Goal: Information Seeking & Learning: Learn about a topic

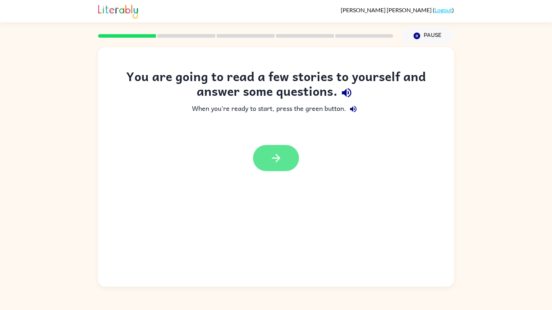
click at [280, 171] on button "button" at bounding box center [276, 158] width 46 height 26
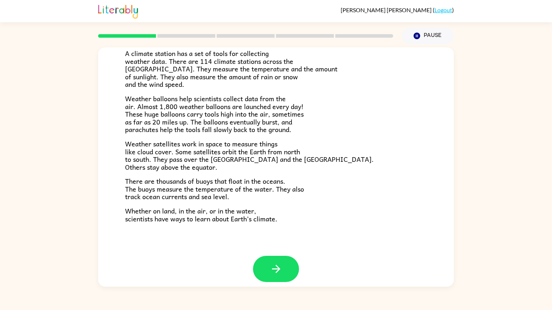
scroll to position [166, 0]
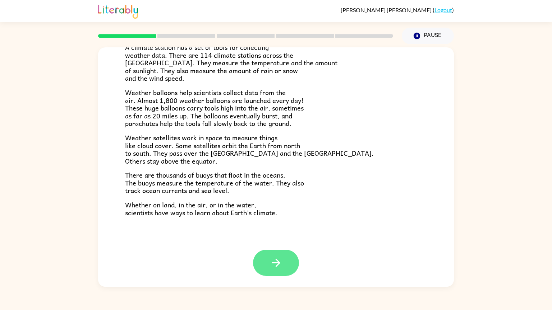
click at [279, 268] on icon "button" at bounding box center [276, 263] width 13 height 13
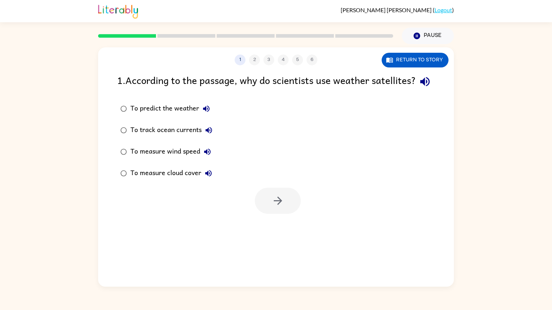
scroll to position [0, 0]
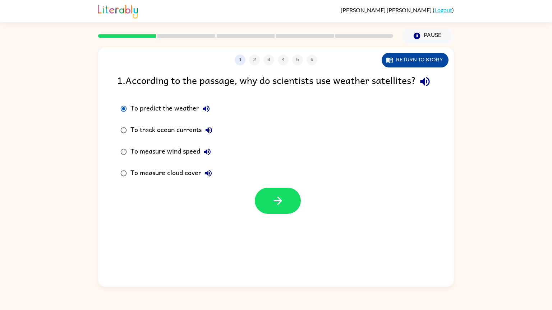
click at [414, 66] on button "Return to story" at bounding box center [415, 60] width 67 height 15
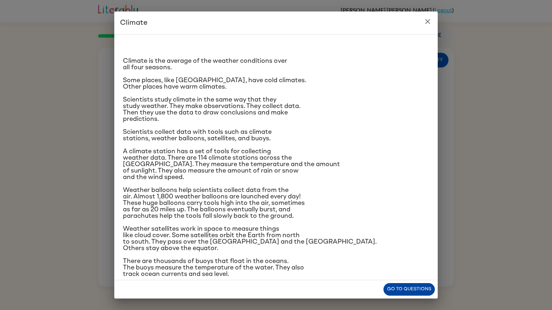
click at [400, 291] on button "Go to questions" at bounding box center [408, 289] width 51 height 13
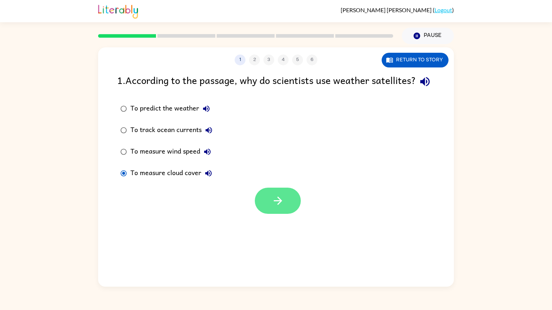
click at [267, 214] on button "button" at bounding box center [278, 201] width 46 height 26
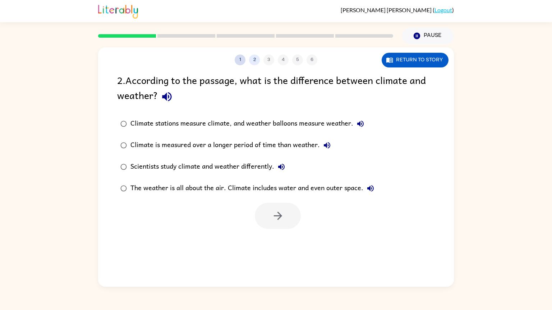
click at [239, 59] on button "1" at bounding box center [240, 60] width 11 height 11
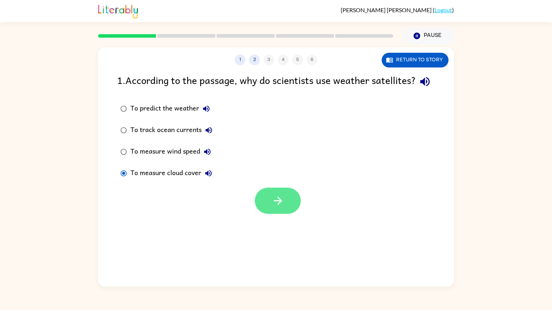
click at [284, 214] on button "button" at bounding box center [278, 201] width 46 height 26
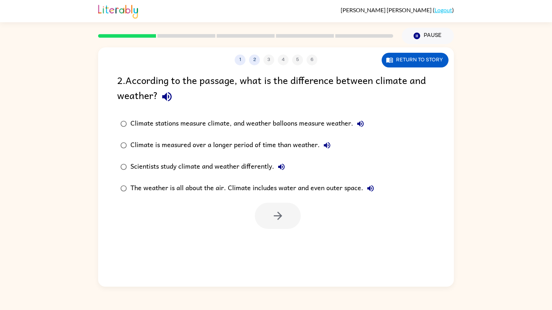
click at [167, 99] on icon "button" at bounding box center [167, 97] width 13 height 13
click at [357, 121] on icon "button" at bounding box center [360, 124] width 9 height 9
click at [329, 148] on icon "button" at bounding box center [327, 145] width 9 height 9
click at [283, 168] on icon "button" at bounding box center [281, 167] width 9 height 9
click at [169, 100] on icon "button" at bounding box center [166, 96] width 9 height 9
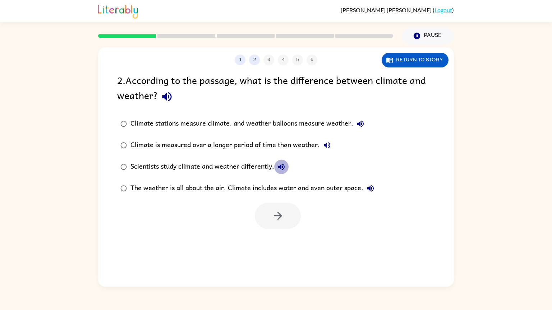
click at [281, 167] on icon "button" at bounding box center [281, 167] width 6 height 6
click at [164, 97] on icon "button" at bounding box center [166, 96] width 9 height 9
click at [172, 98] on icon "button" at bounding box center [167, 97] width 13 height 13
click at [286, 167] on icon "button" at bounding box center [281, 167] width 9 height 9
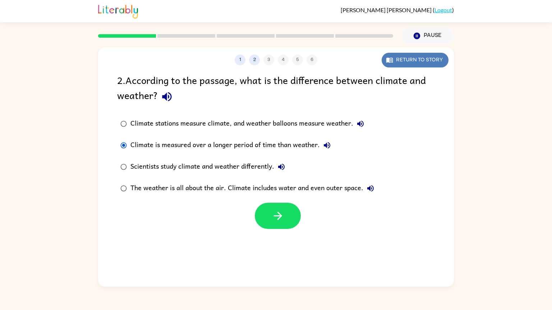
click at [407, 63] on button "Return to story" at bounding box center [415, 60] width 67 height 15
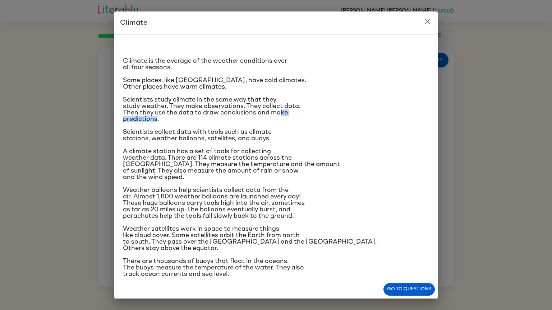
drag, startPoint x: 282, startPoint y: 115, endPoint x: 157, endPoint y: 120, distance: 124.8
click at [157, 120] on span "Scientists study climate in the same way that they study weather. They make obs…" at bounding box center [211, 110] width 177 height 26
drag, startPoint x: 175, startPoint y: 140, endPoint x: 217, endPoint y: 145, distance: 42.6
click at [217, 145] on div "Climate is the average of the weather conditions over all four seasons. Some pl…" at bounding box center [276, 169] width 306 height 257
click at [143, 134] on span "Scientists collect data with tools such as climate stations, weather balloons, …" at bounding box center [197, 135] width 149 height 13
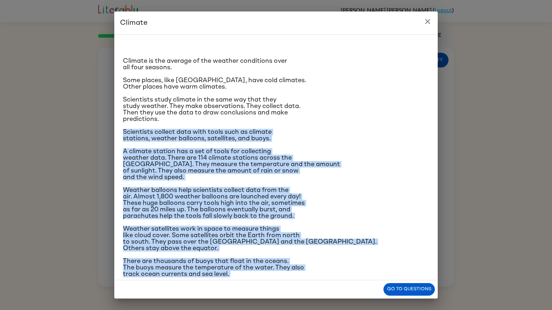
scroll to position [24, 0]
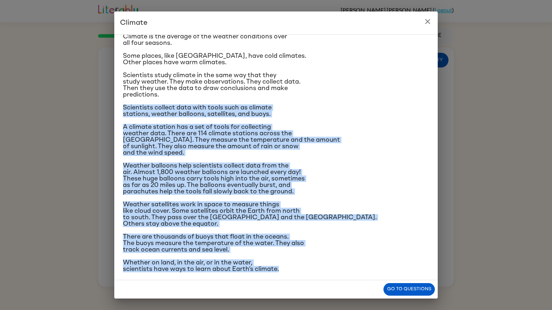
drag, startPoint x: 114, startPoint y: 131, endPoint x: 298, endPoint y: 282, distance: 237.7
click at [298, 282] on div "Climate Climate is the average of the weather conditions over all four seasons.…" at bounding box center [275, 154] width 323 height 287
click at [413, 294] on button "Go to questions" at bounding box center [408, 289] width 51 height 13
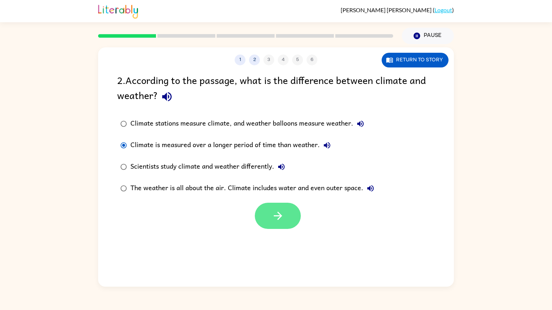
click at [290, 219] on button "button" at bounding box center [278, 216] width 46 height 26
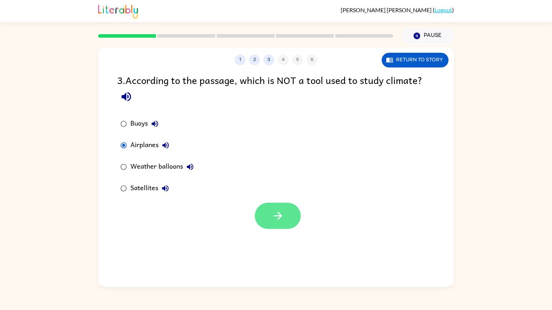
click at [288, 218] on button "button" at bounding box center [278, 216] width 46 height 26
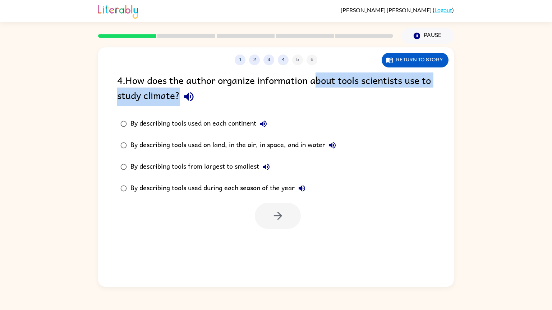
drag, startPoint x: 319, startPoint y: 86, endPoint x: 393, endPoint y: 94, distance: 75.1
click at [393, 94] on div "4 . How does the author organize information about tools scientists use to stud…" at bounding box center [276, 89] width 318 height 33
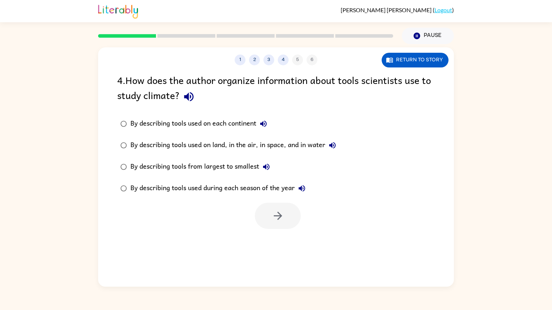
click at [327, 128] on label "By describing tools used on each continent" at bounding box center [228, 124] width 230 height 22
click at [365, 180] on div "By describing tools used on each continent By describing tools used on land, in…" at bounding box center [285, 156] width 337 height 86
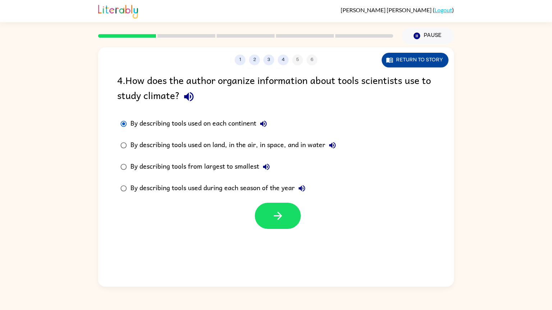
click at [426, 57] on button "Return to story" at bounding box center [415, 60] width 67 height 15
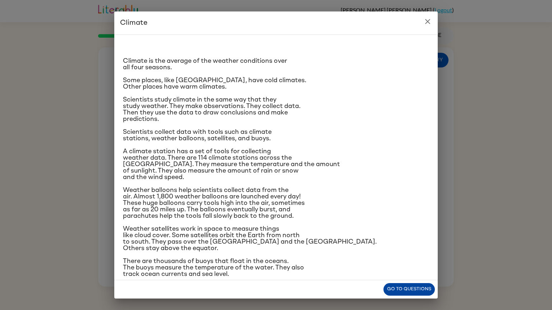
click at [403, 291] on button "Go to questions" at bounding box center [408, 289] width 51 height 13
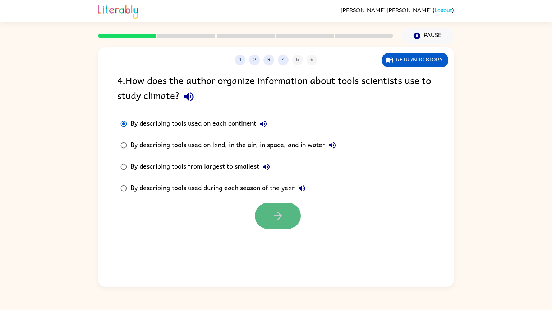
click at [273, 211] on icon "button" at bounding box center [278, 216] width 13 height 13
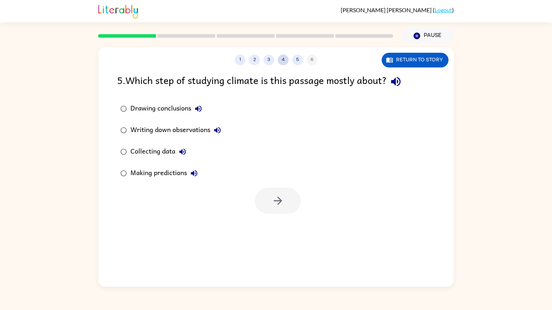
click at [284, 59] on button "4" at bounding box center [283, 60] width 11 height 11
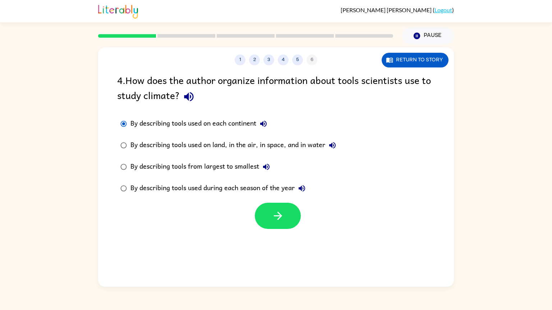
click at [130, 176] on label "By describing tools from largest to smallest" at bounding box center [228, 167] width 230 height 22
click at [169, 148] on div "By describing tools used on land, in the air, in space, and in water" at bounding box center [234, 145] width 209 height 14
click at [281, 215] on icon "button" at bounding box center [278, 216] width 13 height 13
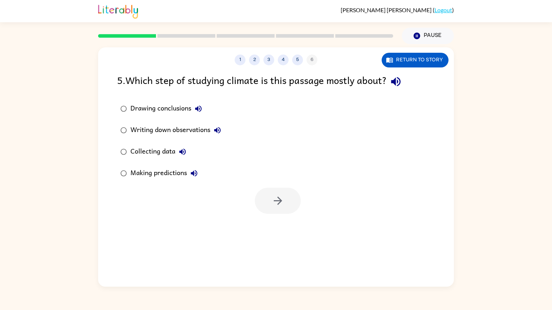
click at [178, 152] on button "Collecting data" at bounding box center [182, 152] width 14 height 14
click at [193, 172] on icon "button" at bounding box center [194, 173] width 6 height 6
click at [215, 130] on icon "button" at bounding box center [217, 130] width 6 height 6
click at [200, 110] on icon "button" at bounding box center [198, 109] width 9 height 9
click at [223, 129] on button "Writing down observations" at bounding box center [217, 130] width 14 height 14
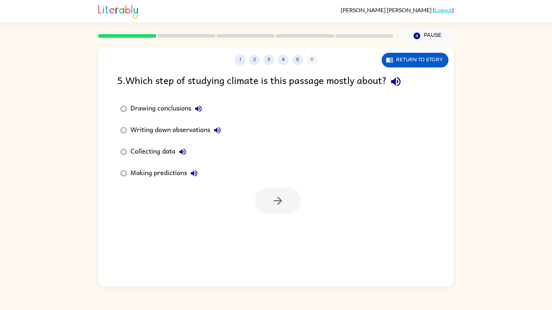
click at [178, 155] on button "Collecting data" at bounding box center [182, 152] width 14 height 14
click at [287, 198] on button "button" at bounding box center [278, 201] width 46 height 26
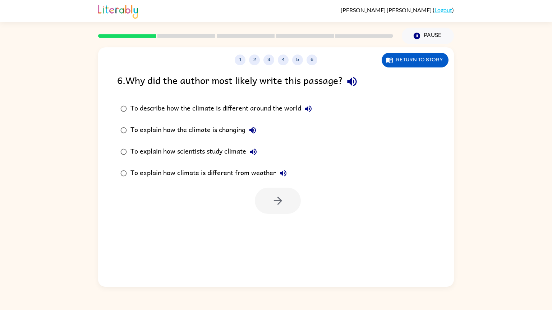
click at [152, 153] on div "To explain how scientists study climate" at bounding box center [195, 152] width 130 height 14
click at [273, 203] on icon "button" at bounding box center [278, 201] width 13 height 13
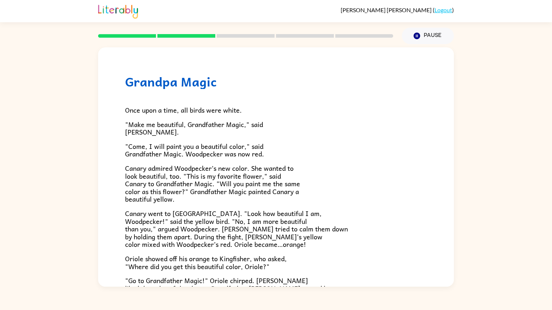
click at [139, 35] on rect at bounding box center [127, 36] width 58 height 4
click at [206, 36] on rect at bounding box center [186, 36] width 58 height 4
click at [239, 63] on div "Grandpa Magic Once upon a time, all birds were white. "Make me beautiful, Grand…" at bounding box center [276, 224] width 356 height 354
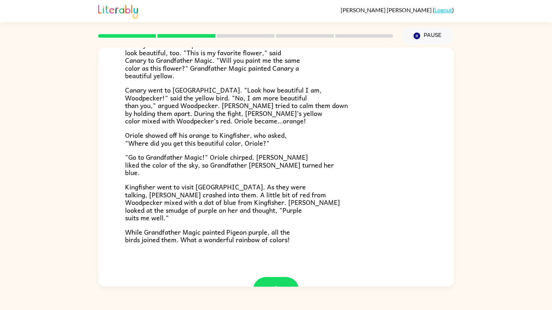
scroll to position [151, 0]
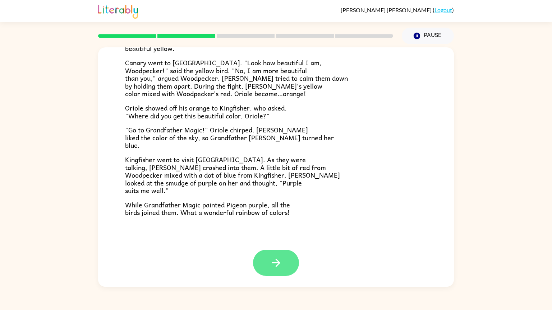
click at [279, 264] on icon "button" at bounding box center [276, 263] width 13 height 13
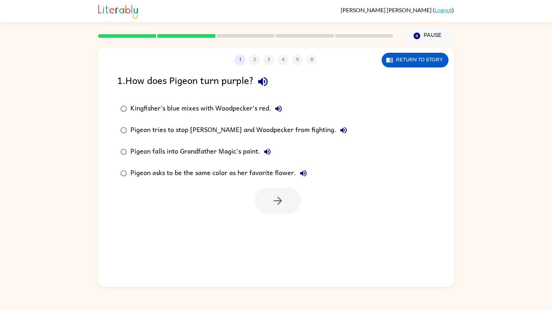
scroll to position [0, 0]
click at [277, 209] on button "button" at bounding box center [278, 201] width 46 height 26
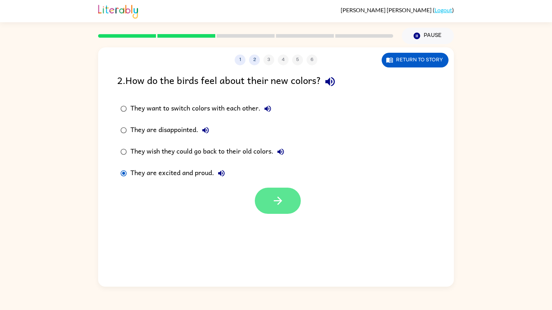
click at [282, 205] on icon "button" at bounding box center [278, 201] width 13 height 13
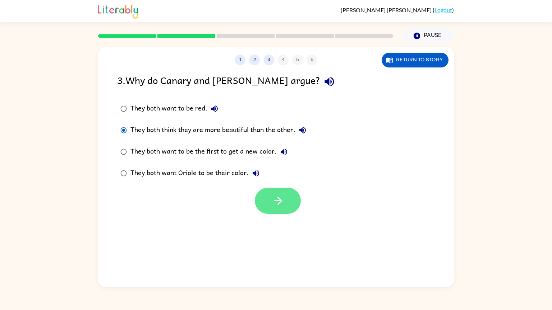
click at [276, 209] on button "button" at bounding box center [278, 201] width 46 height 26
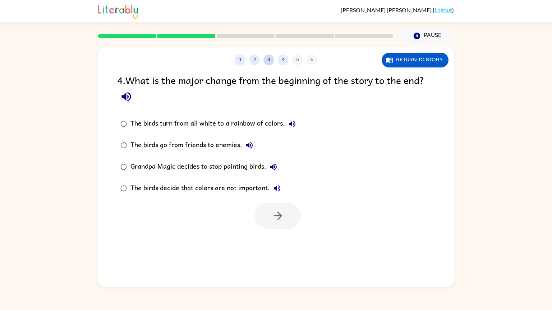
click at [270, 58] on button "3" at bounding box center [268, 60] width 11 height 11
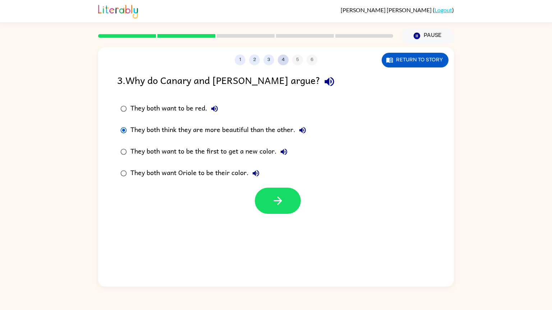
click at [285, 59] on button "4" at bounding box center [283, 60] width 11 height 11
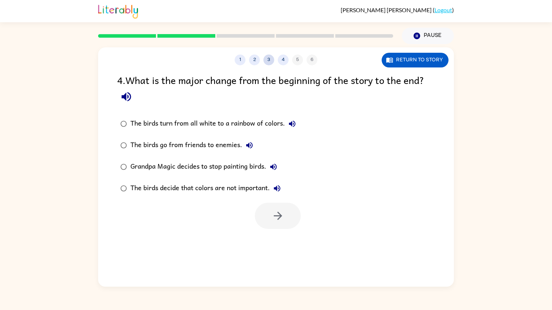
click at [269, 64] on button "3" at bounding box center [268, 60] width 11 height 11
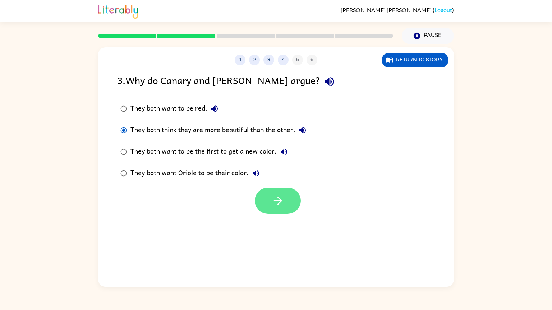
click at [283, 211] on button "button" at bounding box center [278, 201] width 46 height 26
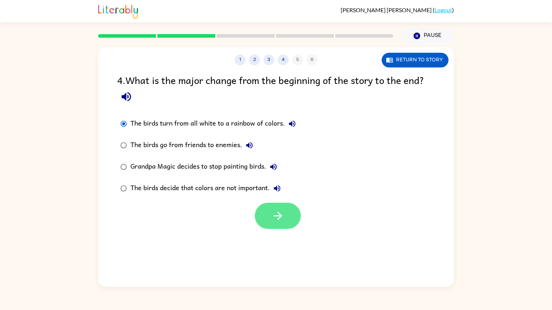
click at [272, 222] on icon "button" at bounding box center [278, 216] width 13 height 13
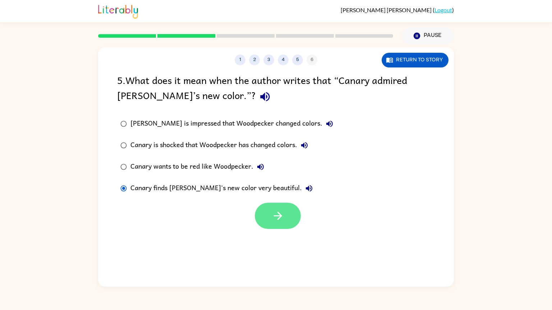
click at [259, 219] on button "button" at bounding box center [278, 216] width 46 height 26
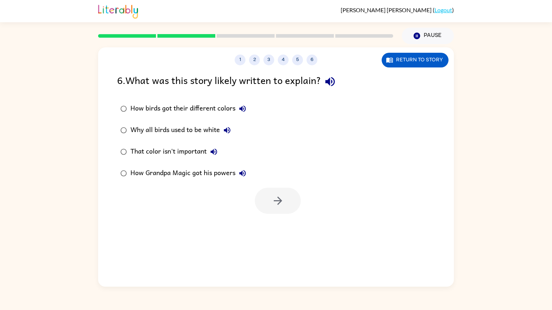
click at [336, 83] on icon "button" at bounding box center [330, 81] width 13 height 13
click at [281, 203] on icon "button" at bounding box center [278, 201] width 13 height 13
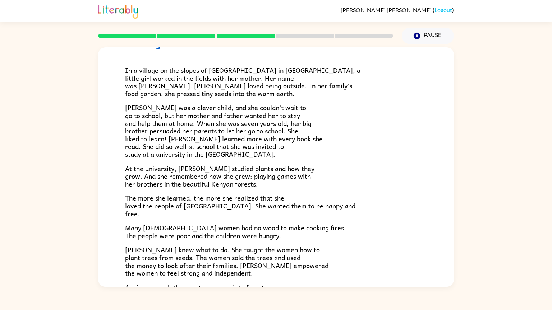
scroll to position [38, 0]
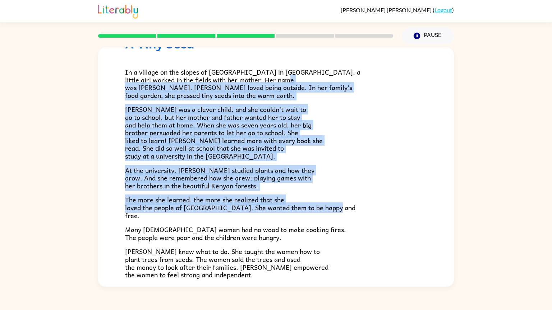
drag, startPoint x: 167, startPoint y: 87, endPoint x: 356, endPoint y: 215, distance: 228.7
click at [356, 215] on div "In a village on the slopes of Mount Kenya in Africa, a little girl worked in th…" at bounding box center [276, 198] width 302 height 295
click at [123, 190] on div "A Tiny Seed In a village on the slopes of Mount Kenya in Africa, a little girl …" at bounding box center [276, 194] width 356 height 370
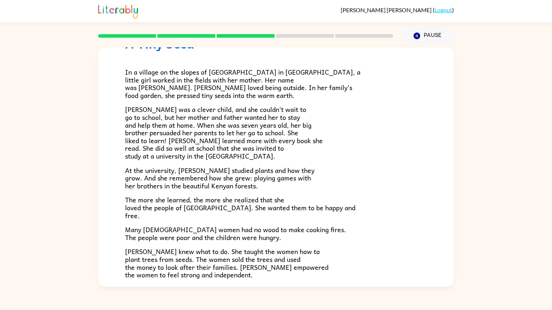
click at [125, 196] on span "The more she learned, the more she realized that she loved the people of Kenya.…" at bounding box center [240, 208] width 230 height 26
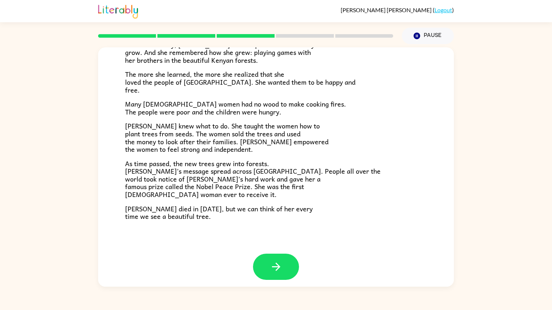
scroll to position [167, 0]
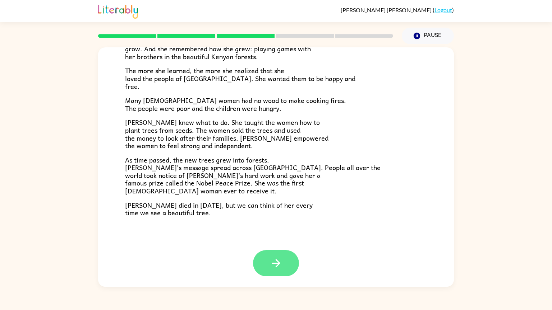
click at [292, 264] on button "button" at bounding box center [276, 263] width 46 height 26
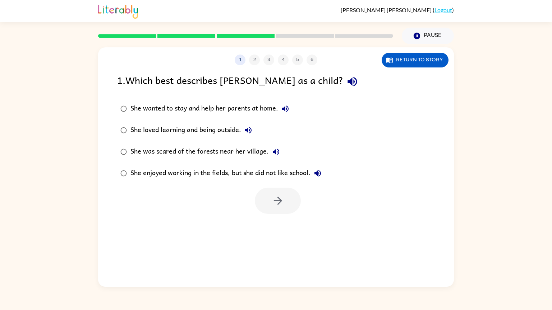
scroll to position [0, 0]
click at [141, 131] on div "She loved learning and being outside." at bounding box center [192, 130] width 125 height 14
click at [287, 212] on button "button" at bounding box center [278, 201] width 46 height 26
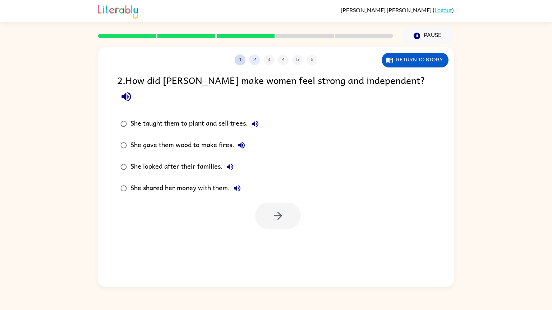
click at [238, 59] on button "1" at bounding box center [240, 60] width 11 height 11
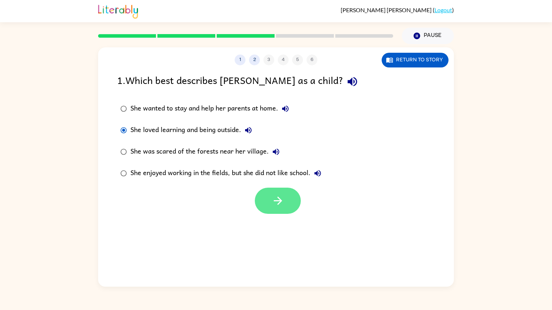
click at [272, 208] on button "button" at bounding box center [278, 201] width 46 height 26
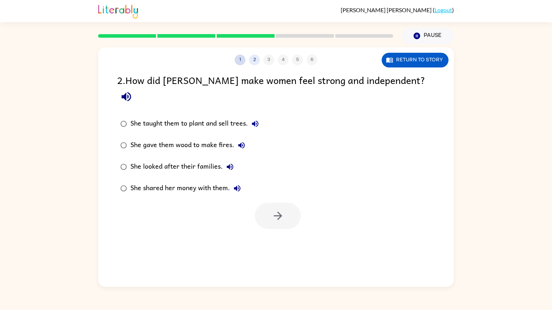
click at [241, 58] on button "1" at bounding box center [240, 60] width 11 height 11
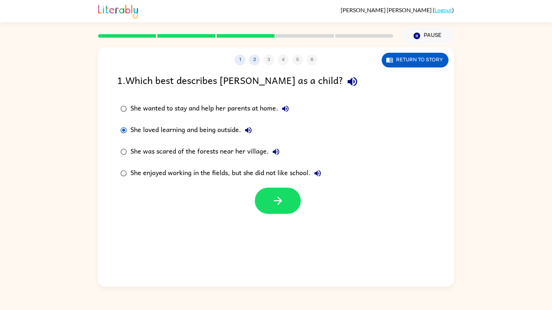
click at [290, 112] on icon "button" at bounding box center [285, 109] width 9 height 9
click at [272, 150] on icon "button" at bounding box center [276, 152] width 9 height 9
click at [317, 172] on icon "button" at bounding box center [317, 173] width 6 height 6
click at [246, 130] on icon "button" at bounding box center [248, 130] width 6 height 6
click at [270, 194] on button "button" at bounding box center [278, 201] width 46 height 26
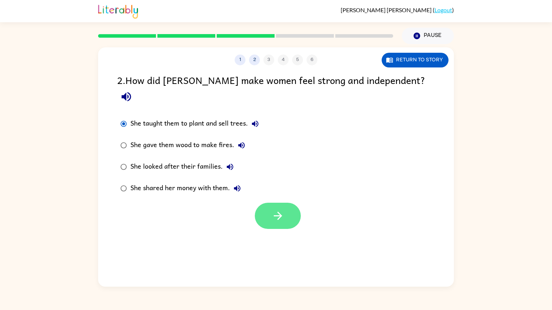
click at [294, 204] on button "button" at bounding box center [278, 216] width 46 height 26
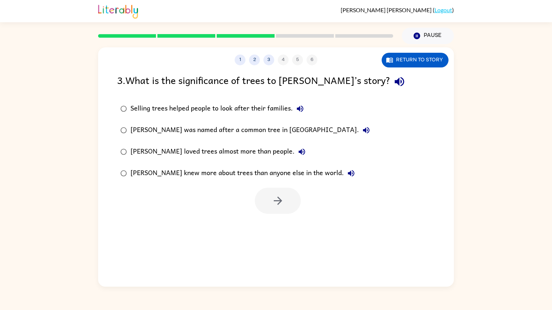
click at [394, 83] on icon "button" at bounding box center [398, 81] width 9 height 9
click at [217, 111] on div "Selling trees helped people to look after their families." at bounding box center [218, 109] width 177 height 14
click at [290, 203] on button "button" at bounding box center [278, 201] width 46 height 26
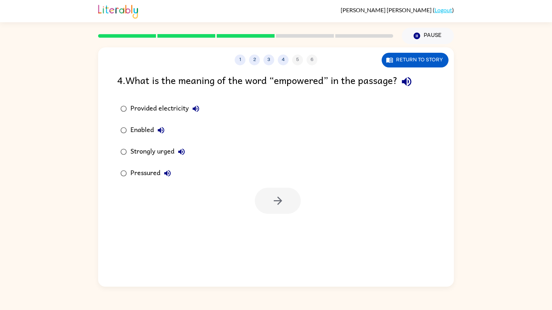
click at [410, 80] on icon "button" at bounding box center [406, 81] width 9 height 9
click at [182, 151] on icon "button" at bounding box center [181, 152] width 9 height 9
click at [168, 176] on icon "button" at bounding box center [167, 173] width 9 height 9
click at [161, 131] on icon "button" at bounding box center [161, 130] width 9 height 9
click at [196, 111] on icon "button" at bounding box center [195, 109] width 9 height 9
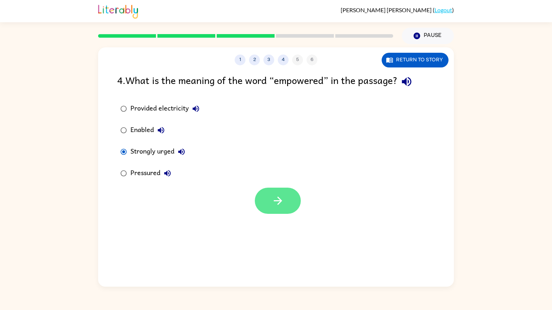
click at [274, 191] on button "button" at bounding box center [278, 201] width 46 height 26
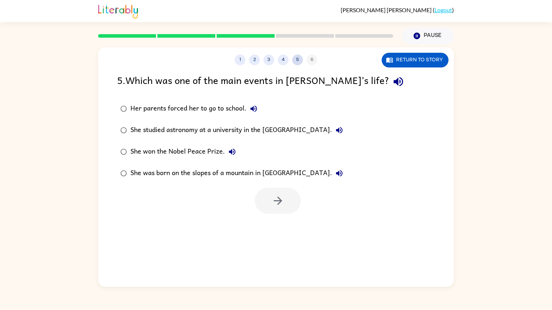
click at [296, 64] on button "5" at bounding box center [297, 60] width 11 height 11
click at [285, 63] on button "4" at bounding box center [283, 60] width 11 height 11
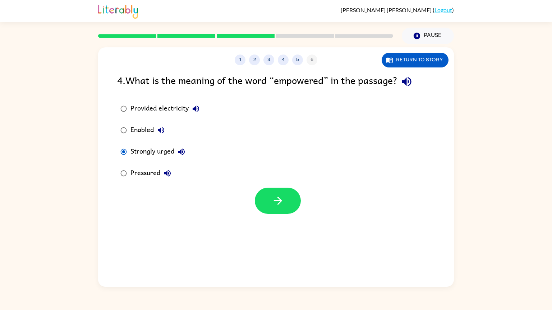
click at [197, 109] on icon "button" at bounding box center [195, 109] width 9 height 9
click at [197, 111] on icon "button" at bounding box center [195, 109] width 9 height 9
click at [197, 112] on icon "button" at bounding box center [195, 109] width 9 height 9
click at [163, 130] on icon "button" at bounding box center [161, 130] width 9 height 9
click at [181, 155] on icon "button" at bounding box center [181, 152] width 9 height 9
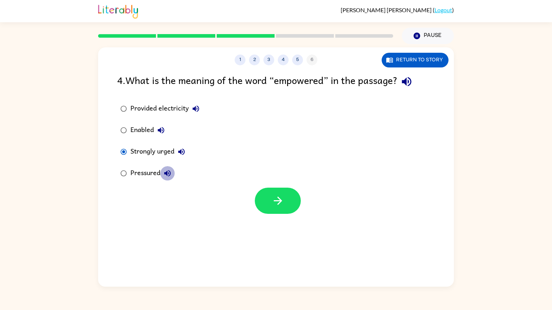
click at [169, 177] on icon "button" at bounding box center [167, 173] width 9 height 9
click at [276, 198] on icon "button" at bounding box center [278, 201] width 13 height 13
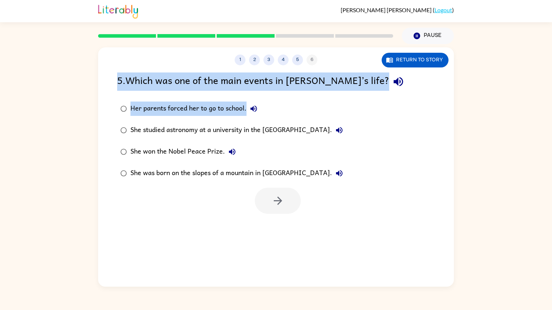
drag, startPoint x: 117, startPoint y: 82, endPoint x: 315, endPoint y: 102, distance: 199.6
click at [315, 102] on div "5 . Which was one of the main events in Wangari’s life? Her parents forced her …" at bounding box center [276, 144] width 356 height 142
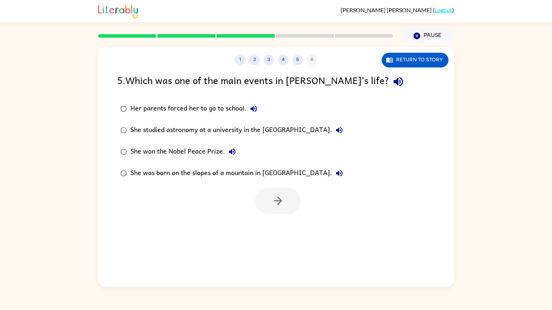
click at [315, 102] on label "Her parents forced her to go to school." at bounding box center [231, 109] width 237 height 22
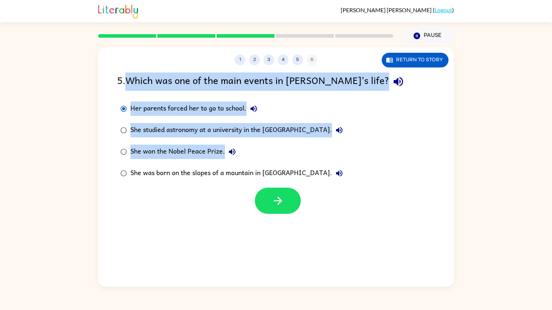
drag, startPoint x: 128, startPoint y: 84, endPoint x: 243, endPoint y: 152, distance: 132.7
click at [243, 152] on div "5 . Which was one of the main events in Wangari’s life? Her parents forced her …" at bounding box center [276, 144] width 356 height 142
click at [394, 130] on div "Her parents forced her to go to school. She studied astronomy at a university i…" at bounding box center [285, 141] width 337 height 86
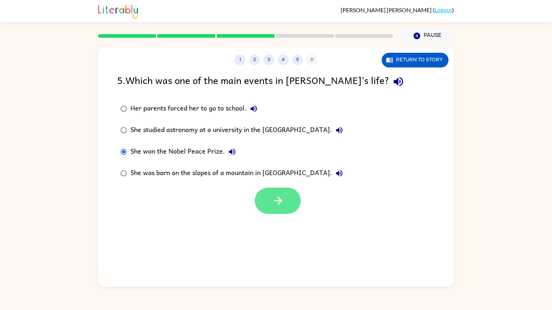
click at [277, 204] on icon "button" at bounding box center [277, 201] width 8 height 8
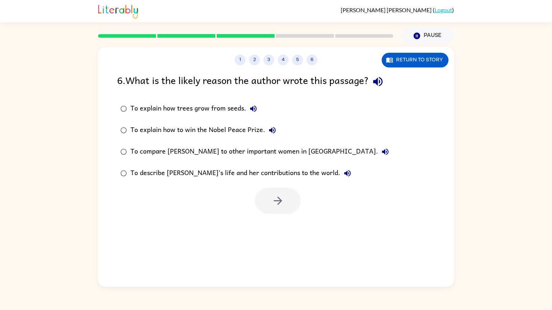
click at [144, 174] on div "To describe Wangari’s life and her contributions to the world." at bounding box center [242, 173] width 224 height 14
click at [273, 204] on icon "button" at bounding box center [278, 201] width 13 height 13
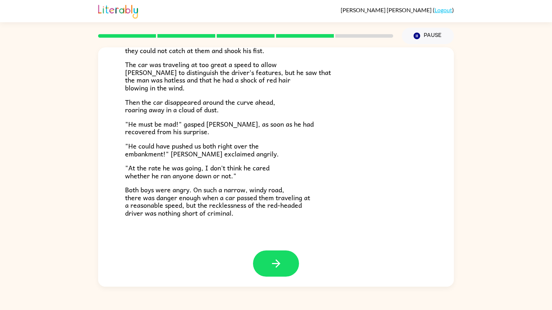
scroll to position [165, 0]
click at [277, 267] on icon "button" at bounding box center [276, 263] width 13 height 13
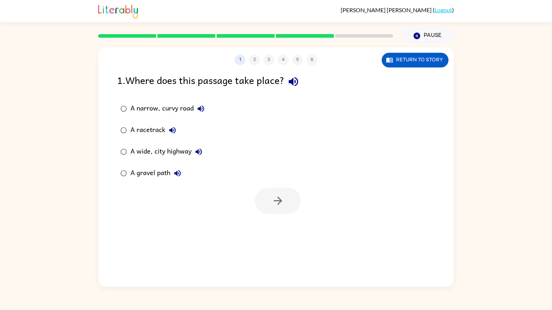
scroll to position [0, 0]
click at [399, 62] on button "Return to story" at bounding box center [415, 60] width 67 height 15
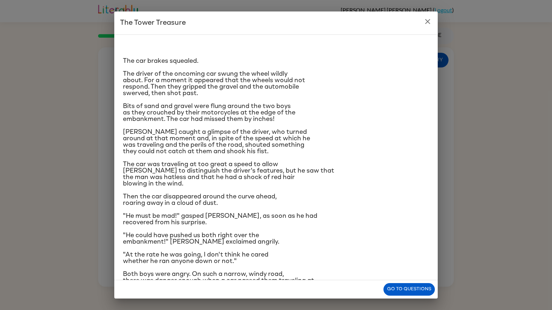
click at [429, 24] on icon "close" at bounding box center [427, 21] width 9 height 9
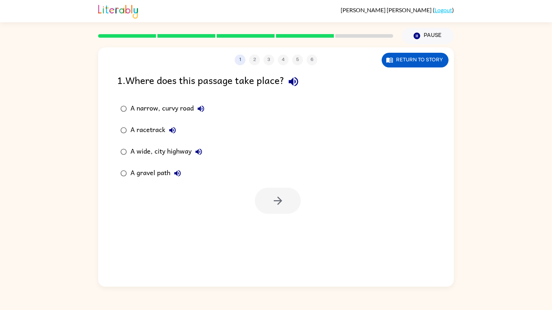
click at [156, 172] on div "A gravel path" at bounding box center [157, 173] width 54 height 14
click at [291, 203] on button "button" at bounding box center [278, 201] width 46 height 26
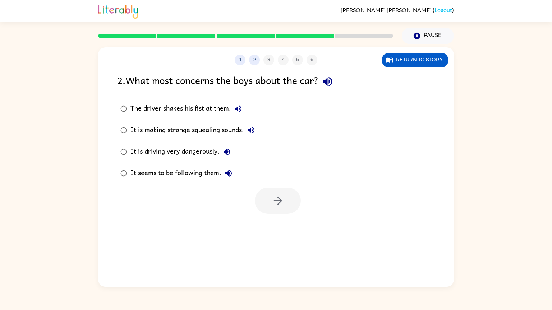
click at [165, 152] on div "It is driving very dangerously." at bounding box center [181, 152] width 103 height 14
click at [408, 52] on div "1 2 3 4 5 6 Return to story" at bounding box center [276, 56] width 356 height 18
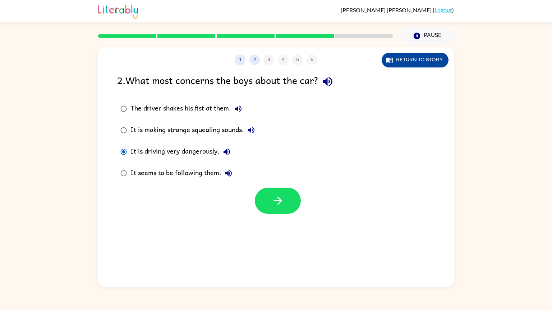
click at [407, 56] on button "Return to story" at bounding box center [415, 60] width 67 height 15
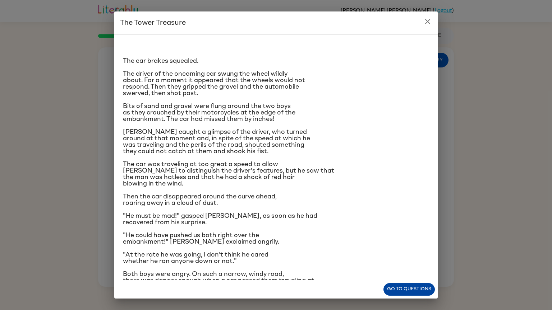
click at [418, 288] on button "Go to questions" at bounding box center [408, 289] width 51 height 13
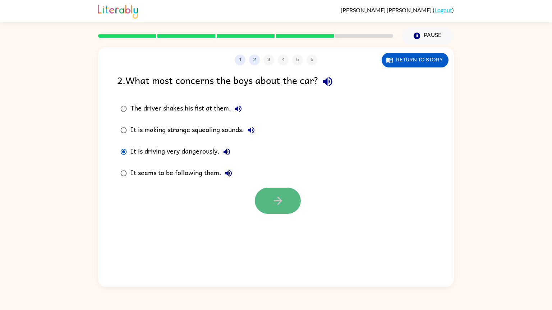
click at [289, 204] on button "button" at bounding box center [278, 201] width 46 height 26
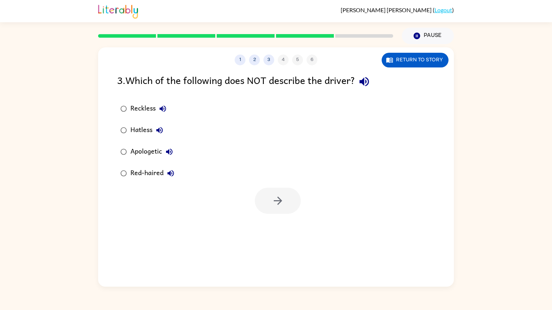
click at [153, 151] on div "Apologetic" at bounding box center [153, 152] width 46 height 14
click at [173, 153] on icon "button" at bounding box center [169, 152] width 9 height 9
click at [277, 205] on icon "button" at bounding box center [278, 201] width 13 height 13
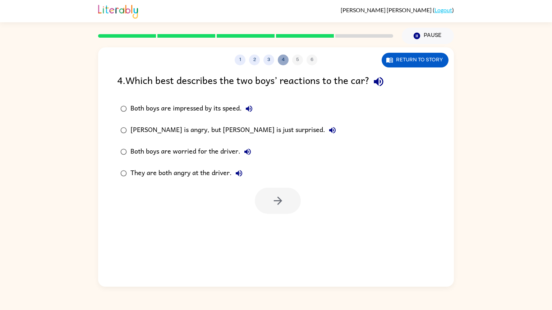
click at [282, 64] on button "4" at bounding box center [283, 60] width 11 height 11
click at [298, 65] on div "1 2 3 4 5 6" at bounding box center [276, 60] width 356 height 11
click at [271, 61] on button "3" at bounding box center [268, 60] width 11 height 11
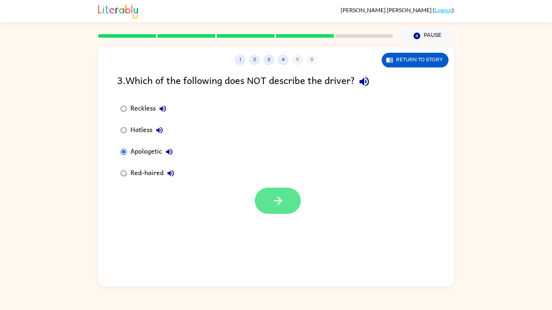
click at [280, 201] on icon "button" at bounding box center [277, 201] width 8 height 8
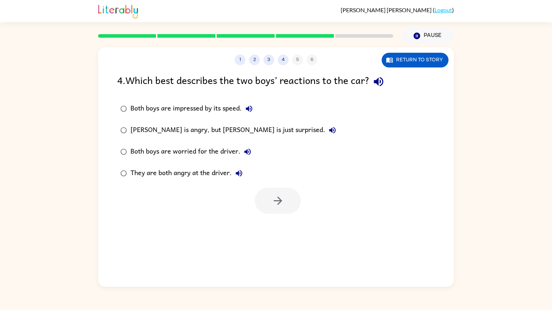
click at [392, 85] on div "4 . Which best describes the two boys’ reactions to the car?" at bounding box center [276, 82] width 318 height 18
click at [379, 78] on icon "button" at bounding box center [378, 81] width 13 height 13
click at [296, 207] on button "button" at bounding box center [278, 201] width 46 height 26
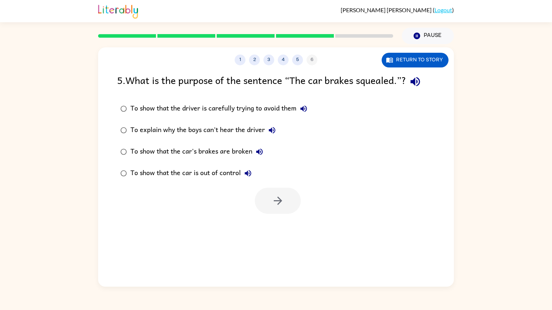
click at [303, 109] on icon "button" at bounding box center [303, 109] width 6 height 6
click at [272, 131] on icon "button" at bounding box center [272, 130] width 6 height 6
click at [264, 151] on button "To show that the car's brakes are broken" at bounding box center [259, 152] width 14 height 14
click at [251, 175] on icon "button" at bounding box center [248, 173] width 9 height 9
click at [418, 87] on icon "button" at bounding box center [415, 81] width 13 height 13
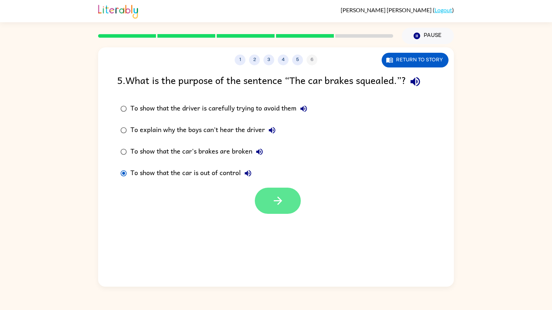
click at [286, 198] on button "button" at bounding box center [278, 201] width 46 height 26
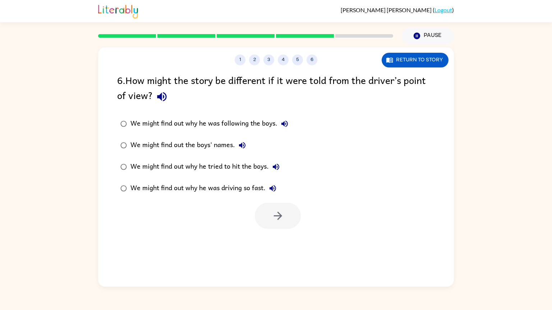
click at [133, 186] on div "We might find out why he was driving so fast." at bounding box center [204, 188] width 149 height 14
click at [283, 212] on icon "button" at bounding box center [278, 216] width 13 height 13
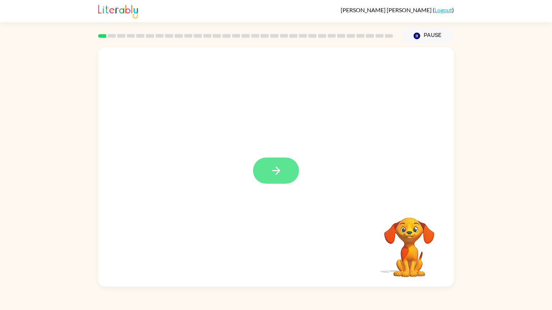
click at [259, 175] on button "button" at bounding box center [276, 171] width 46 height 26
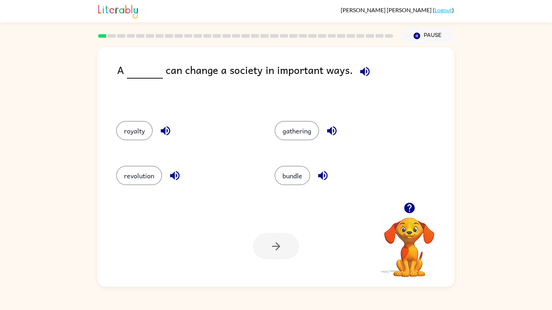
click at [126, 191] on div "revolution" at bounding box center [181, 174] width 158 height 45
click at [127, 187] on div "revolution" at bounding box center [181, 174] width 158 height 45
click at [144, 189] on div "revolution" at bounding box center [181, 174] width 158 height 45
click at [143, 185] on button "revolution" at bounding box center [139, 175] width 46 height 19
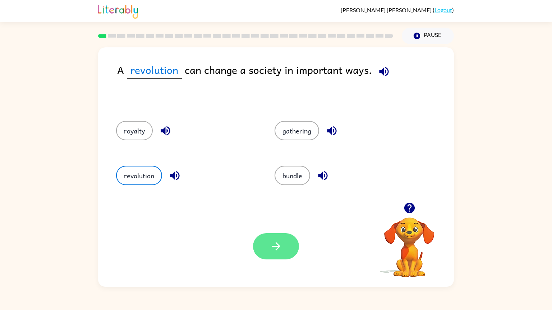
click at [279, 256] on button "button" at bounding box center [276, 247] width 46 height 26
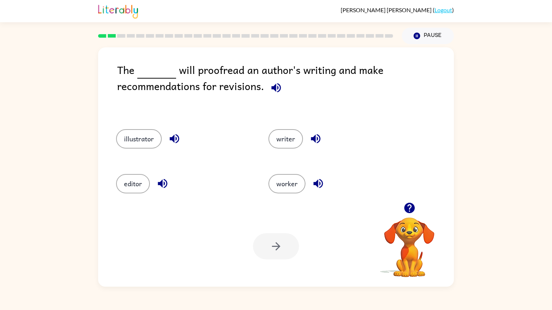
click at [412, 208] on icon "button" at bounding box center [409, 208] width 10 height 10
click at [412, 209] on video "Your browser must support playing .mp4 files to use Literably. Please try using…" at bounding box center [409, 243] width 72 height 72
click at [412, 209] on icon "button" at bounding box center [409, 208] width 10 height 10
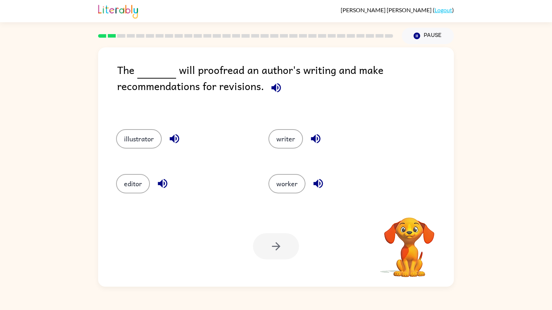
click at [411, 217] on div "Your browser must support playing .mp4 files to use Literably. Please try using…" at bounding box center [409, 247] width 72 height 61
click at [411, 210] on icon "button" at bounding box center [409, 208] width 10 height 10
click at [411, 209] on icon "button" at bounding box center [409, 208] width 10 height 10
click at [411, 210] on div "Your browser must support playing .mp4 files to use Literably. Please try using…" at bounding box center [409, 238] width 72 height 79
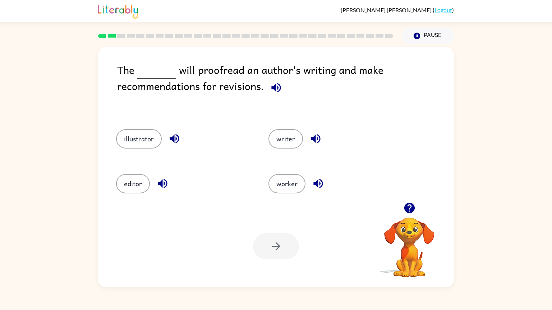
click at [411, 210] on icon "button" at bounding box center [409, 208] width 10 height 10
click at [412, 209] on icon "button" at bounding box center [409, 208] width 10 height 10
click at [411, 209] on icon "button" at bounding box center [409, 208] width 10 height 10
click at [412, 210] on icon "button" at bounding box center [409, 208] width 10 height 10
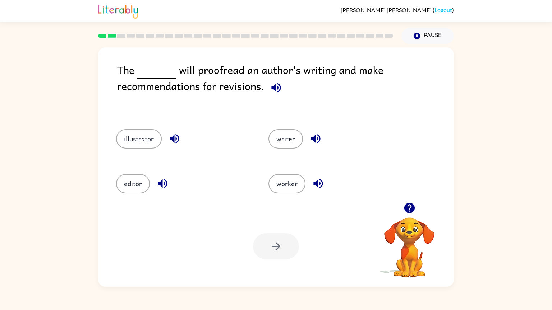
click at [412, 210] on icon "button" at bounding box center [409, 208] width 10 height 10
click at [277, 91] on icon "button" at bounding box center [275, 87] width 9 height 9
click at [311, 137] on icon "button" at bounding box center [315, 139] width 13 height 13
click at [318, 180] on icon "button" at bounding box center [317, 183] width 9 height 9
click at [168, 185] on button "button" at bounding box center [162, 184] width 18 height 18
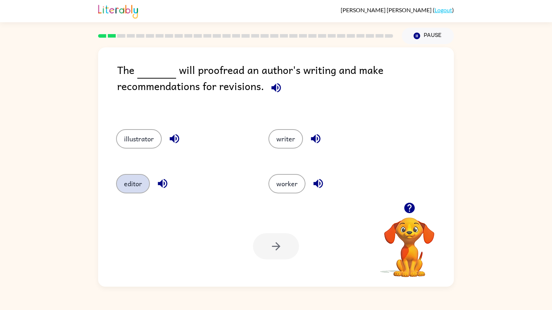
click at [134, 183] on button "editor" at bounding box center [133, 183] width 34 height 19
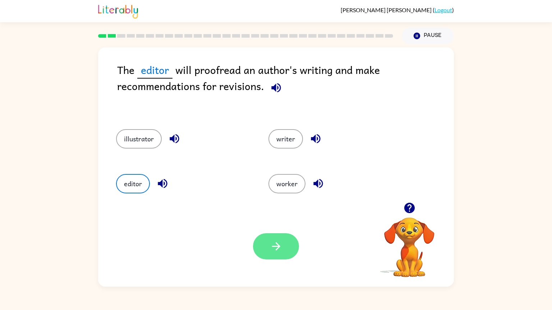
click at [269, 240] on button "button" at bounding box center [276, 247] width 46 height 26
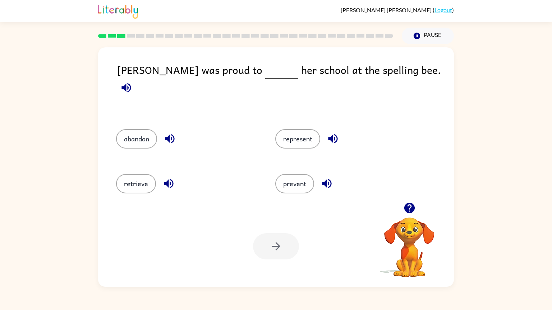
click at [170, 136] on icon "button" at bounding box center [169, 139] width 13 height 13
click at [167, 179] on icon "button" at bounding box center [168, 183] width 9 height 9
click at [325, 179] on icon "button" at bounding box center [326, 183] width 9 height 9
click at [334, 135] on icon "button" at bounding box center [332, 138] width 9 height 9
click at [305, 129] on button "represent" at bounding box center [297, 138] width 45 height 19
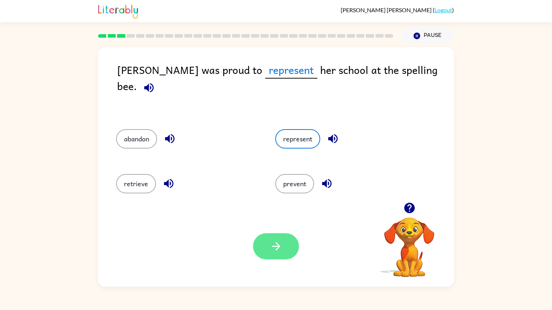
click at [276, 251] on icon "button" at bounding box center [276, 246] width 13 height 13
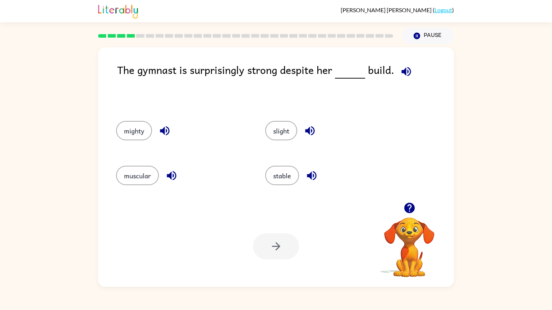
click at [404, 73] on icon "button" at bounding box center [406, 71] width 13 height 13
click at [315, 133] on icon "button" at bounding box center [310, 131] width 13 height 13
click at [316, 180] on icon "button" at bounding box center [311, 176] width 13 height 13
click at [174, 180] on icon "button" at bounding box center [171, 176] width 13 height 13
click at [169, 131] on icon "button" at bounding box center [164, 130] width 9 height 9
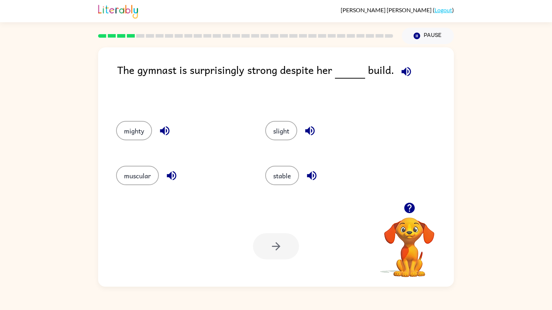
click at [407, 69] on icon "button" at bounding box center [405, 71] width 9 height 9
click at [309, 135] on icon "button" at bounding box center [310, 131] width 13 height 13
click at [404, 70] on icon "button" at bounding box center [406, 71] width 13 height 13
click at [304, 139] on div "slight" at bounding box center [331, 130] width 133 height 19
click at [403, 73] on icon "button" at bounding box center [405, 71] width 9 height 9
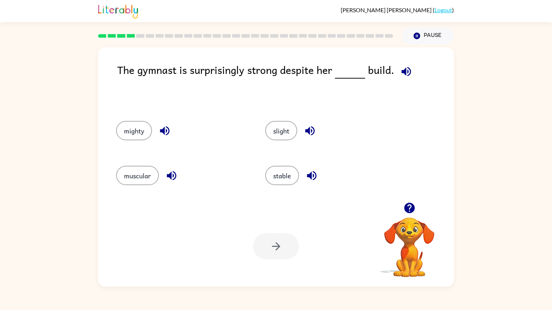
click at [312, 130] on icon "button" at bounding box center [310, 131] width 13 height 13
click at [401, 82] on div "The gymnast is surprisingly strong despite her build." at bounding box center [285, 84] width 337 height 45
click at [401, 77] on icon "button" at bounding box center [406, 71] width 13 height 13
click at [132, 183] on button "muscular" at bounding box center [137, 175] width 43 height 19
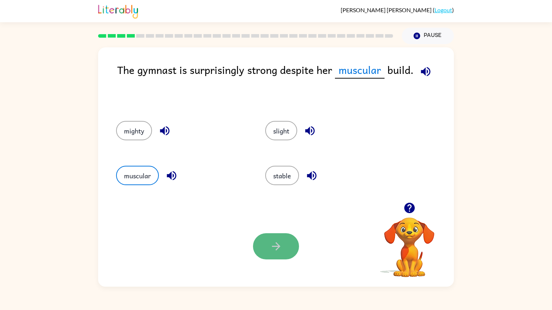
click at [274, 248] on icon "button" at bounding box center [276, 246] width 13 height 13
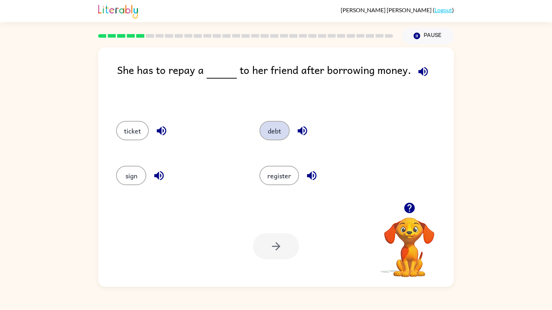
click at [278, 138] on button "debt" at bounding box center [274, 130] width 30 height 19
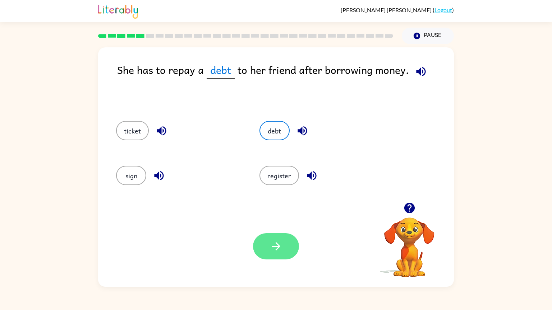
click at [287, 245] on button "button" at bounding box center [276, 247] width 46 height 26
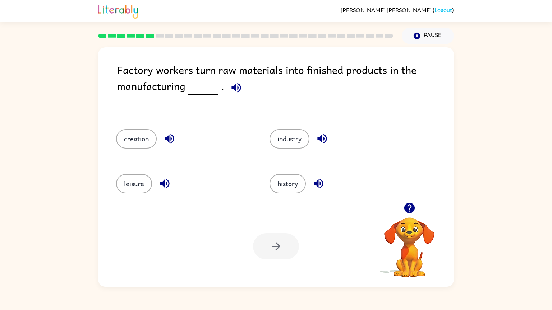
click at [414, 207] on icon "button" at bounding box center [409, 208] width 10 height 10
click at [235, 91] on icon "button" at bounding box center [236, 88] width 13 height 13
click at [175, 141] on icon "button" at bounding box center [169, 139] width 13 height 13
click at [166, 186] on icon "button" at bounding box center [164, 183] width 13 height 13
click at [322, 185] on icon "button" at bounding box center [318, 183] width 13 height 13
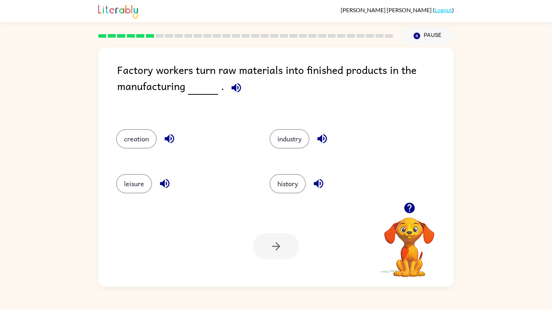
click at [327, 143] on icon "button" at bounding box center [322, 139] width 13 height 13
click at [306, 143] on button "industry" at bounding box center [289, 138] width 40 height 19
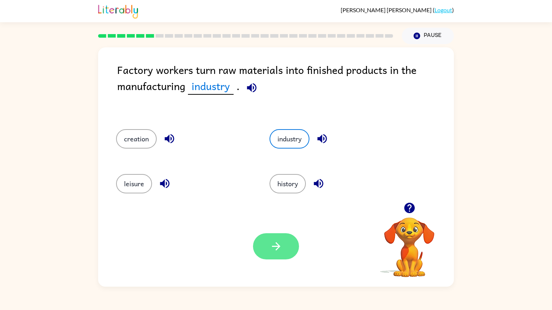
click at [284, 256] on button "button" at bounding box center [276, 247] width 46 height 26
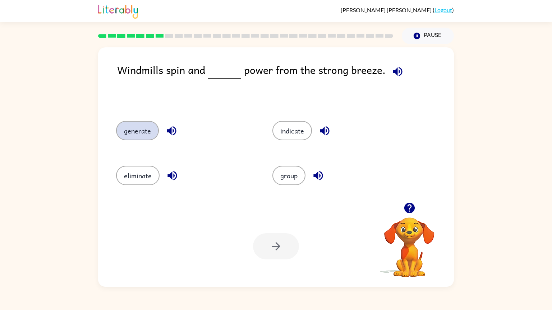
click at [146, 136] on button "generate" at bounding box center [137, 130] width 43 height 19
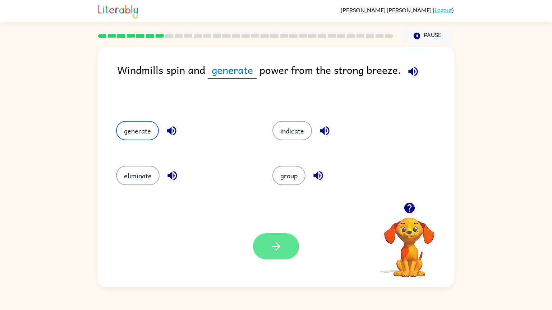
click at [278, 244] on icon "button" at bounding box center [276, 246] width 13 height 13
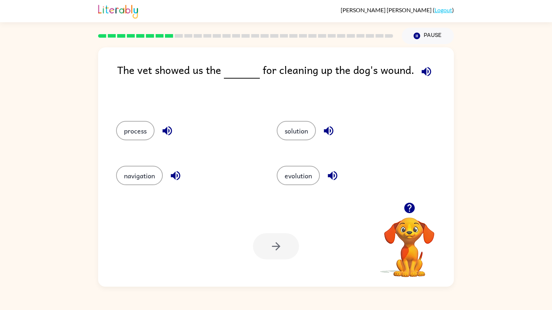
click at [426, 71] on icon "button" at bounding box center [426, 71] width 13 height 13
click at [411, 209] on icon "button" at bounding box center [409, 208] width 10 height 10
click at [136, 136] on button "process" at bounding box center [135, 130] width 38 height 19
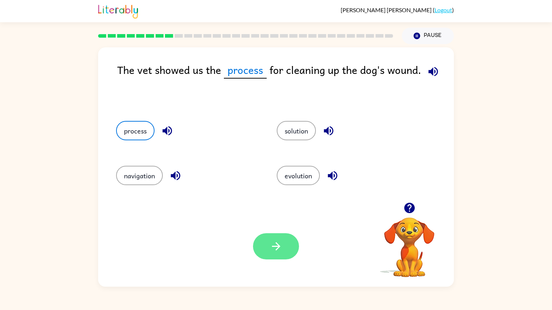
click at [260, 241] on button "button" at bounding box center [276, 247] width 46 height 26
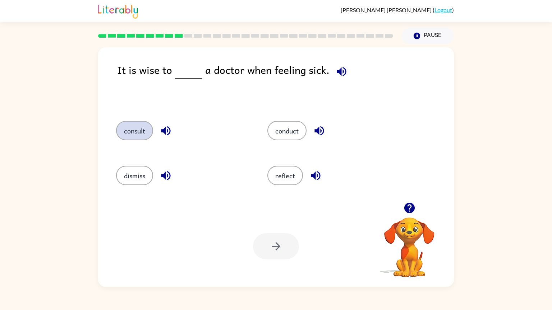
click at [133, 138] on button "consult" at bounding box center [134, 130] width 37 height 19
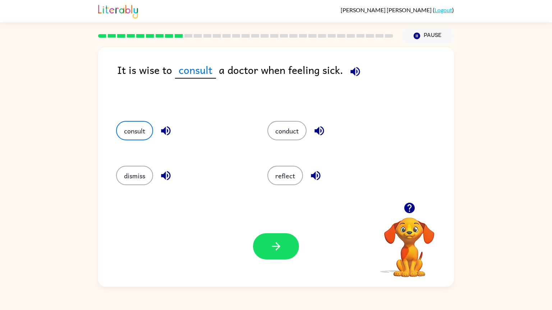
click at [351, 74] on icon "button" at bounding box center [355, 71] width 13 height 13
click at [170, 132] on icon "button" at bounding box center [165, 130] width 9 height 9
click at [169, 177] on icon "button" at bounding box center [166, 176] width 13 height 13
click at [318, 171] on icon "button" at bounding box center [315, 176] width 13 height 13
click at [323, 135] on icon "button" at bounding box center [319, 131] width 13 height 13
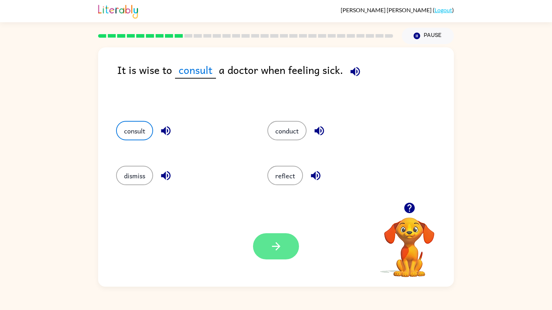
click at [289, 252] on button "button" at bounding box center [276, 247] width 46 height 26
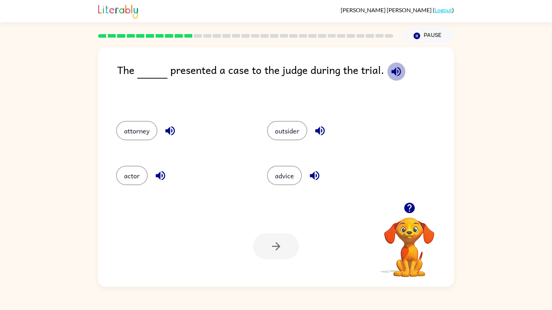
click at [394, 73] on icon "button" at bounding box center [396, 71] width 13 height 13
click at [147, 144] on div "attorney" at bounding box center [177, 129] width 151 height 45
click at [145, 142] on div "attorney" at bounding box center [177, 129] width 151 height 45
click at [143, 138] on button "attorney" at bounding box center [136, 130] width 41 height 19
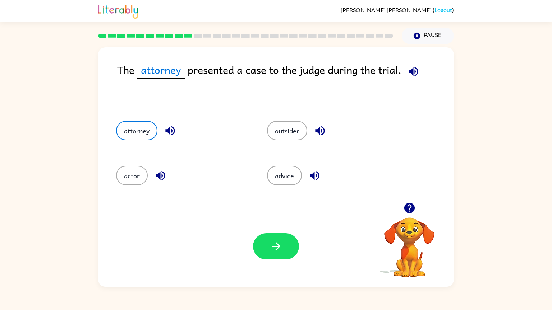
click at [174, 134] on icon "button" at bounding box center [170, 131] width 13 height 13
click at [293, 255] on button "button" at bounding box center [276, 247] width 46 height 26
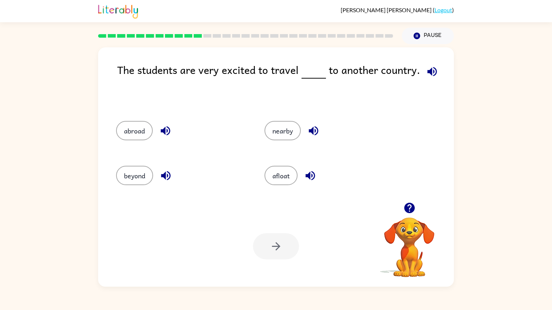
click at [165, 133] on icon "button" at bounding box center [165, 131] width 13 height 13
click at [168, 182] on icon "button" at bounding box center [166, 176] width 13 height 13
click at [313, 175] on icon "button" at bounding box center [310, 176] width 13 height 13
click at [313, 135] on icon "button" at bounding box center [313, 131] width 13 height 13
click at [147, 136] on button "abroad" at bounding box center [134, 130] width 37 height 19
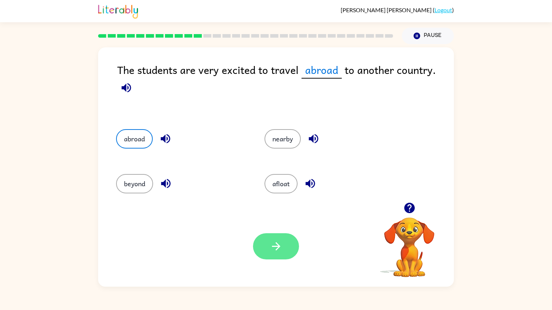
click at [286, 245] on button "button" at bounding box center [276, 247] width 46 height 26
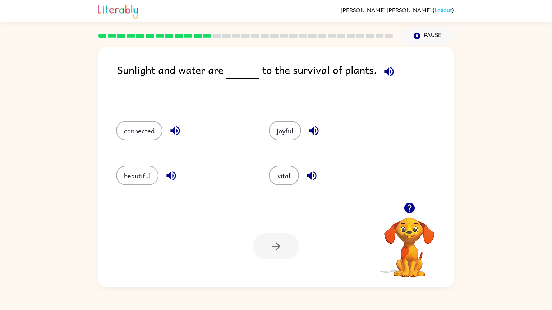
click at [389, 71] on icon "button" at bounding box center [389, 71] width 13 height 13
click at [314, 175] on icon "button" at bounding box center [311, 176] width 13 height 13
click at [283, 185] on button "vital" at bounding box center [284, 175] width 30 height 19
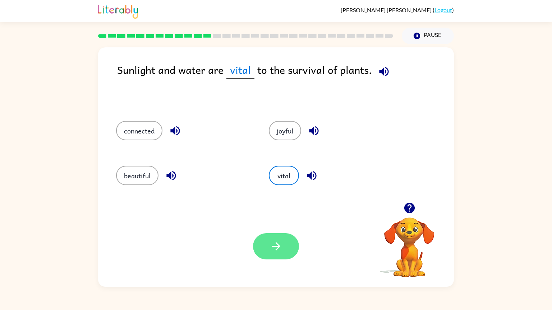
click at [288, 236] on button "button" at bounding box center [276, 247] width 46 height 26
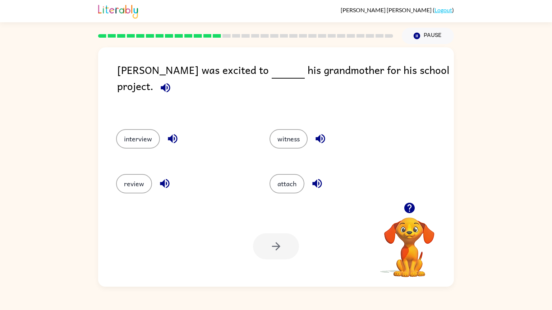
click at [170, 83] on icon "button" at bounding box center [165, 87] width 9 height 9
click at [317, 136] on icon "button" at bounding box center [320, 139] width 13 height 13
click at [320, 179] on icon "button" at bounding box center [316, 183] width 9 height 9
click at [168, 179] on icon "button" at bounding box center [164, 183] width 9 height 9
click at [177, 133] on icon "button" at bounding box center [172, 139] width 13 height 13
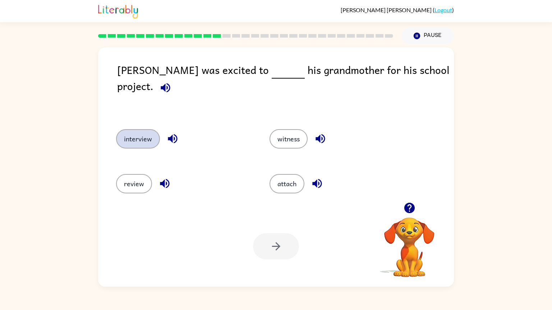
click at [144, 134] on button "interview" at bounding box center [138, 138] width 44 height 19
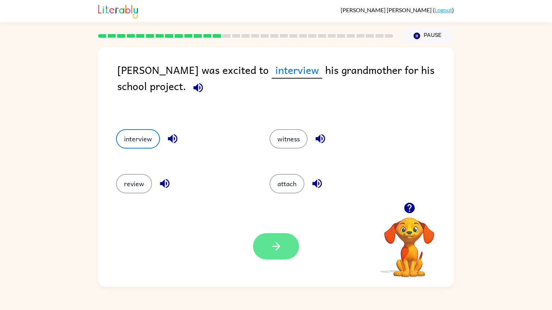
click at [289, 246] on button "button" at bounding box center [276, 247] width 46 height 26
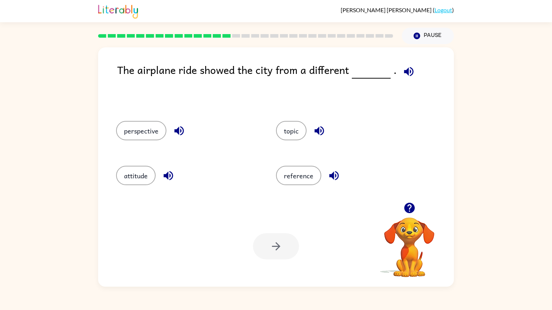
click at [407, 71] on icon "button" at bounding box center [408, 71] width 13 height 13
click at [319, 131] on icon "button" at bounding box center [319, 131] width 13 height 13
click at [402, 70] on icon "button" at bounding box center [408, 71] width 13 height 13
click at [181, 131] on icon "button" at bounding box center [178, 130] width 9 height 9
click at [151, 131] on button "perspective" at bounding box center [141, 130] width 50 height 19
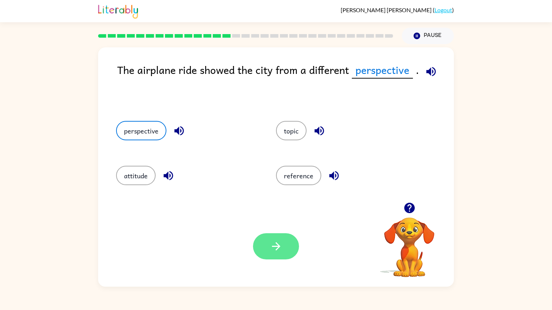
click at [283, 247] on button "button" at bounding box center [276, 247] width 46 height 26
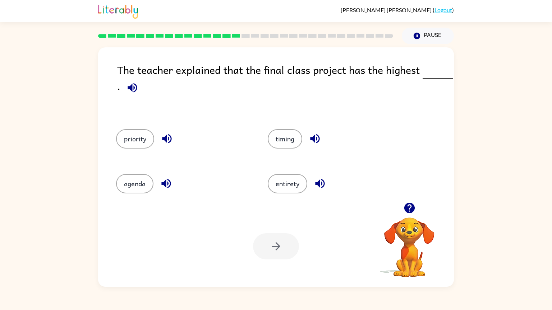
click at [131, 86] on icon "button" at bounding box center [132, 87] width 9 height 9
click at [321, 180] on icon "button" at bounding box center [319, 183] width 9 height 9
click at [174, 142] on button "button" at bounding box center [167, 139] width 18 height 18
click at [317, 138] on icon "button" at bounding box center [315, 139] width 13 height 13
click at [164, 185] on icon "button" at bounding box center [165, 183] width 9 height 9
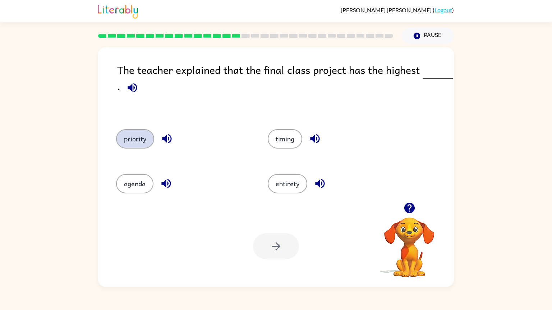
click at [144, 140] on button "priority" at bounding box center [135, 138] width 38 height 19
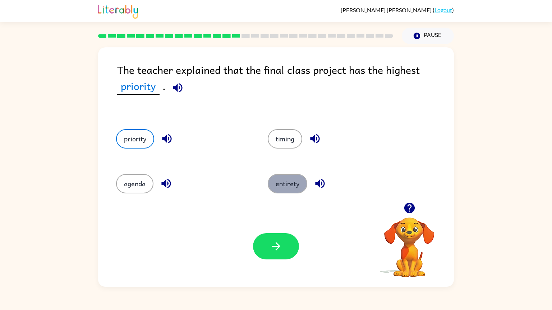
click at [299, 185] on button "entirety" at bounding box center [288, 183] width 40 height 19
click at [179, 91] on icon "button" at bounding box center [179, 88] width 13 height 13
click at [182, 87] on icon "button" at bounding box center [179, 88] width 13 height 13
click at [321, 188] on icon "button" at bounding box center [319, 183] width 9 height 9
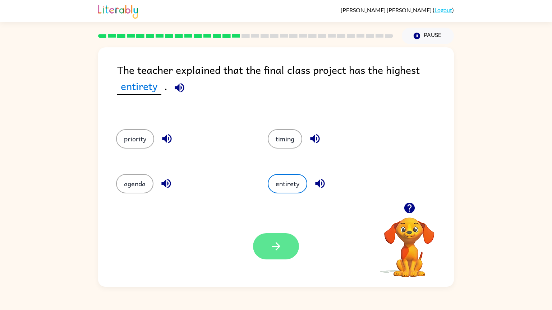
click at [294, 237] on button "button" at bounding box center [276, 247] width 46 height 26
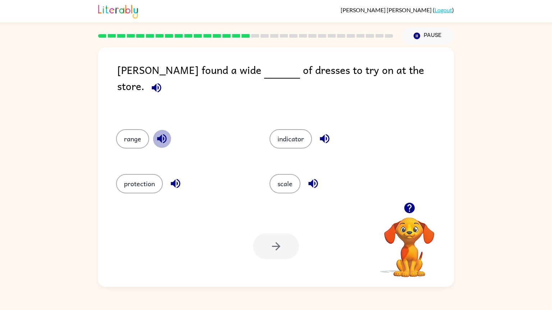
click at [162, 134] on icon "button" at bounding box center [162, 139] width 13 height 13
click at [138, 129] on button "range" at bounding box center [132, 138] width 33 height 19
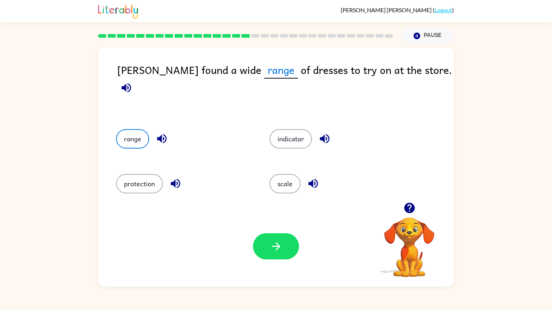
click at [239, 240] on div "Your browser must support playing .mp4 files to use Literably. Please try using…" at bounding box center [276, 246] width 356 height 81
click at [252, 239] on div "Your browser must support playing .mp4 files to use Literably. Please try using…" at bounding box center [276, 246] width 356 height 81
click at [255, 241] on button "button" at bounding box center [276, 247] width 46 height 26
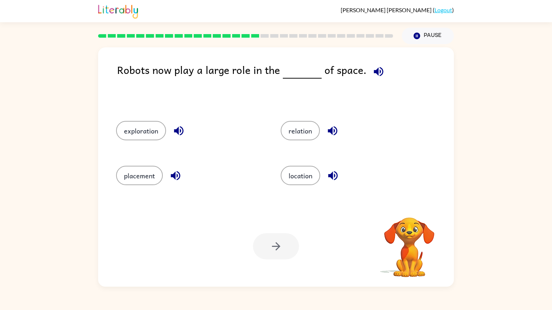
click at [245, 145] on div "exploration" at bounding box center [184, 129] width 165 height 45
click at [255, 234] on div at bounding box center [276, 247] width 46 height 26
click at [226, 176] on div "placement" at bounding box center [190, 175] width 148 height 19
click at [299, 281] on div "Your browser must support playing .mp4 files to use Literably. Please try using…" at bounding box center [276, 246] width 356 height 81
click at [273, 235] on div at bounding box center [276, 247] width 46 height 26
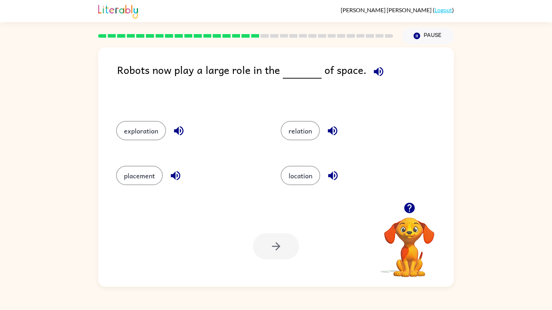
click at [273, 236] on div at bounding box center [276, 247] width 46 height 26
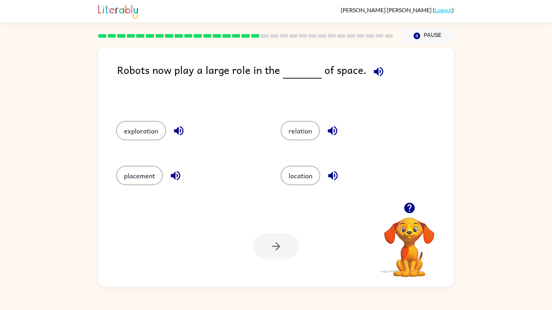
click at [273, 236] on div at bounding box center [276, 247] width 46 height 26
click at [272, 235] on div at bounding box center [276, 247] width 46 height 26
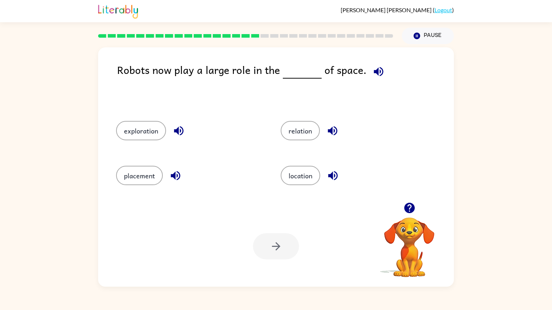
click at [272, 235] on div at bounding box center [276, 247] width 46 height 26
click at [377, 70] on icon "button" at bounding box center [378, 71] width 9 height 9
click at [190, 129] on div "exploration" at bounding box center [190, 130] width 148 height 19
click at [183, 130] on icon "button" at bounding box center [178, 130] width 9 height 9
click at [138, 126] on button "exploration" at bounding box center [141, 130] width 50 height 19
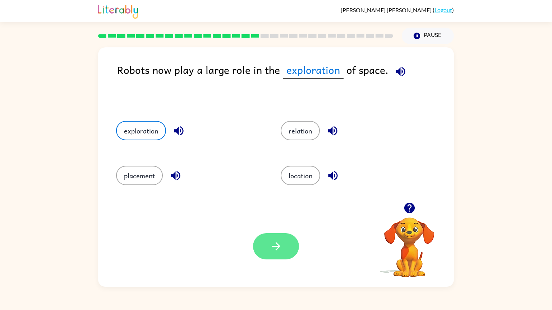
click at [284, 259] on button "button" at bounding box center [276, 247] width 46 height 26
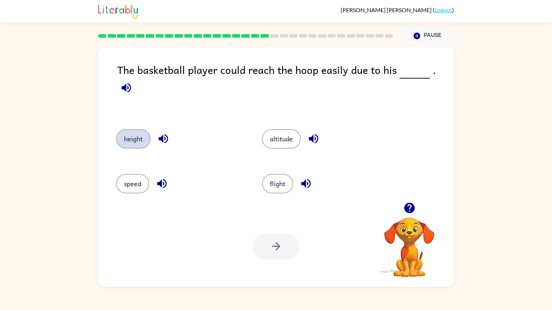
click at [139, 132] on button "height" at bounding box center [133, 138] width 34 height 19
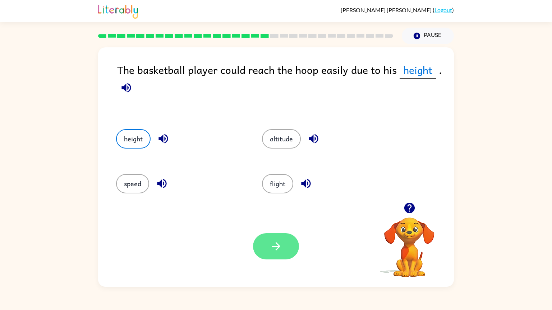
click at [264, 254] on button "button" at bounding box center [276, 247] width 46 height 26
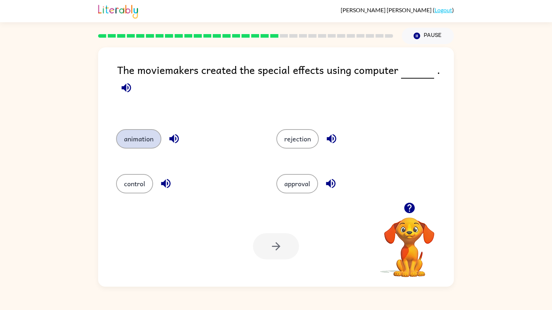
click at [149, 145] on button "animation" at bounding box center [138, 138] width 45 height 19
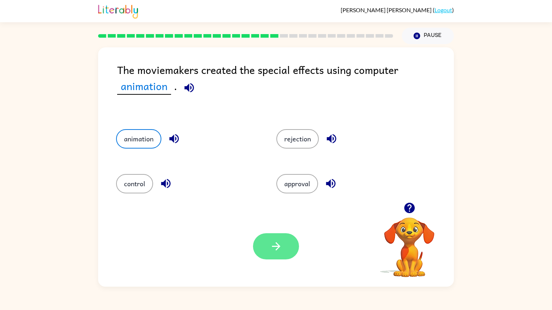
click at [281, 252] on icon "button" at bounding box center [276, 246] width 13 height 13
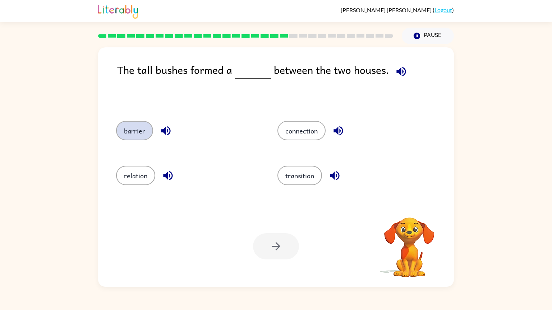
click at [149, 132] on button "barrier" at bounding box center [134, 130] width 37 height 19
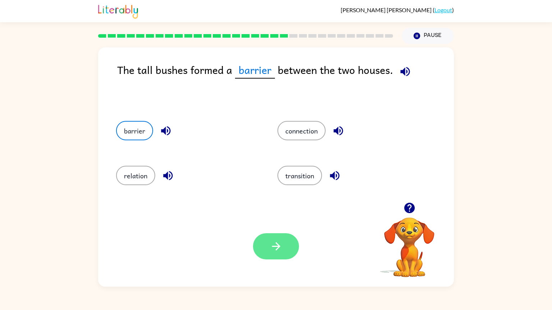
click at [268, 250] on button "button" at bounding box center [276, 247] width 46 height 26
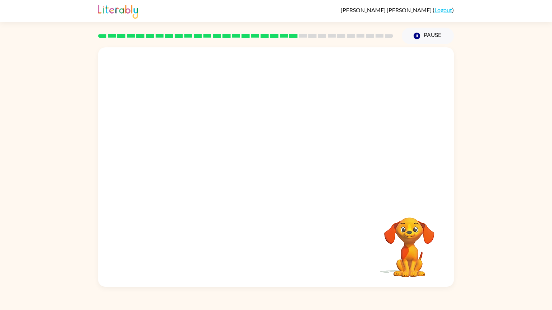
click at [202, 179] on video "Your browser must support playing .mp4 files to use Literably. Please try using…" at bounding box center [276, 124] width 356 height 155
click at [220, 174] on video "Your browser must support playing .mp4 files to use Literably. Please try using…" at bounding box center [276, 124] width 356 height 155
click at [269, 182] on button "button" at bounding box center [276, 171] width 46 height 26
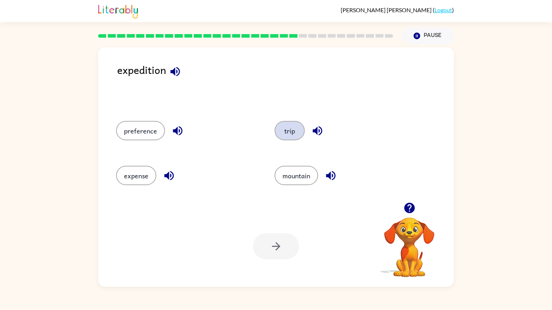
click at [293, 134] on button "trip" at bounding box center [289, 130] width 30 height 19
click at [277, 243] on icon "button" at bounding box center [276, 246] width 13 height 13
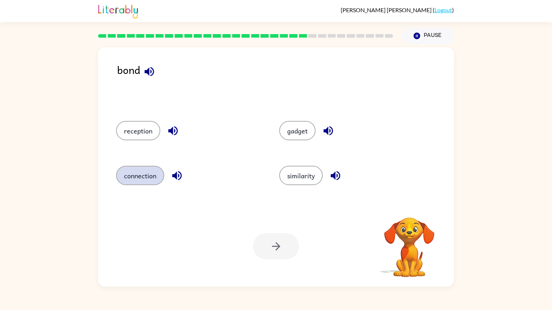
click at [152, 179] on button "connection" at bounding box center [140, 175] width 48 height 19
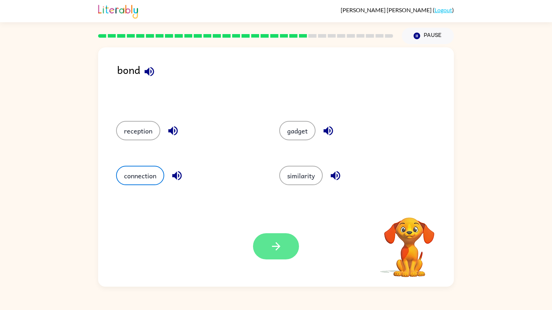
click at [267, 255] on button "button" at bounding box center [276, 247] width 46 height 26
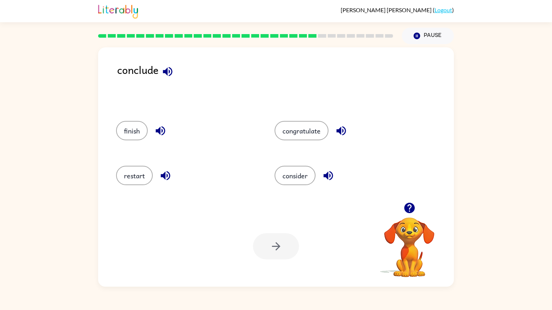
click at [168, 69] on icon "button" at bounding box center [167, 71] width 13 height 13
click at [133, 137] on button "finish" at bounding box center [132, 130] width 32 height 19
click at [273, 243] on icon "button" at bounding box center [276, 246] width 13 height 13
click at [167, 129] on icon "button" at bounding box center [166, 131] width 13 height 13
click at [157, 70] on icon "button" at bounding box center [158, 71] width 9 height 9
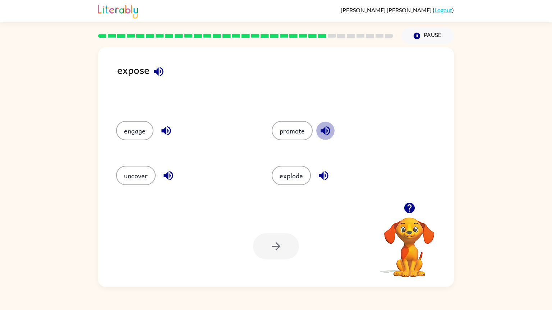
click at [324, 130] on icon "button" at bounding box center [325, 131] width 13 height 13
click at [167, 178] on icon "button" at bounding box center [167, 175] width 9 height 9
click at [129, 180] on button "uncover" at bounding box center [136, 175] width 40 height 19
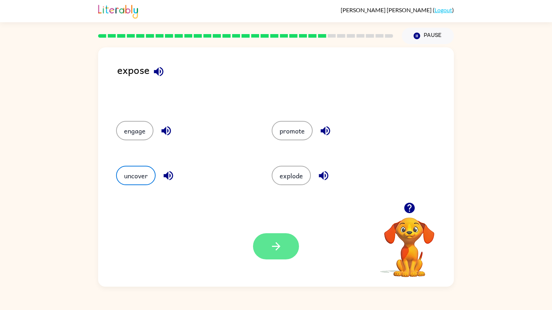
click at [265, 246] on button "button" at bounding box center [276, 247] width 46 height 26
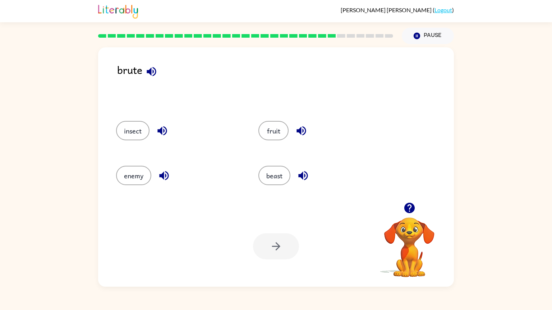
click at [147, 73] on icon "button" at bounding box center [151, 71] width 9 height 9
click at [301, 180] on icon "button" at bounding box center [303, 176] width 13 height 13
click at [159, 176] on icon "button" at bounding box center [163, 175] width 9 height 9
click at [163, 137] on icon "button" at bounding box center [162, 131] width 13 height 13
click at [286, 133] on button "fruit" at bounding box center [273, 130] width 30 height 19
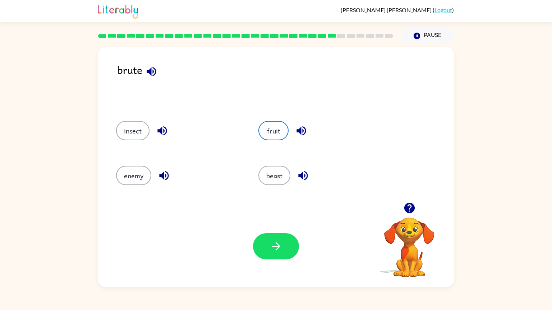
click at [298, 134] on icon "button" at bounding box center [301, 131] width 13 height 13
click at [282, 168] on button "beast" at bounding box center [274, 175] width 32 height 19
click at [275, 142] on div "fruit" at bounding box center [316, 129] width 142 height 45
click at [126, 172] on button "enemy" at bounding box center [133, 175] width 35 height 19
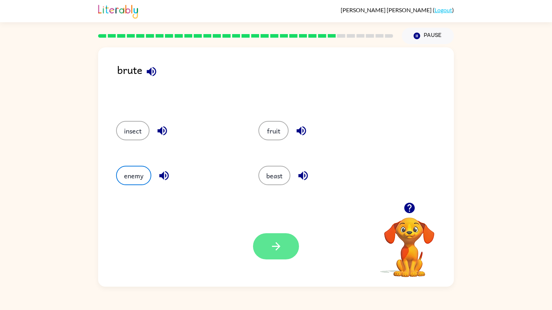
click at [278, 251] on icon "button" at bounding box center [276, 246] width 13 height 13
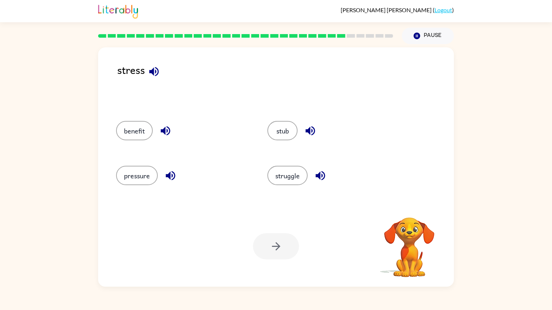
click at [163, 191] on div "pressure" at bounding box center [177, 174] width 151 height 45
click at [149, 183] on button "pressure" at bounding box center [137, 175] width 42 height 19
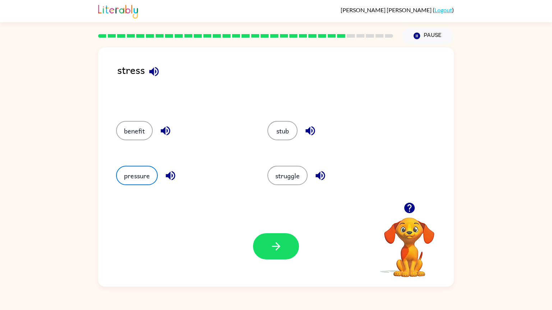
click at [283, 230] on div "Your browser must support playing .mp4 files to use Literably. Please try using…" at bounding box center [276, 246] width 356 height 81
click at [282, 235] on button "button" at bounding box center [276, 247] width 46 height 26
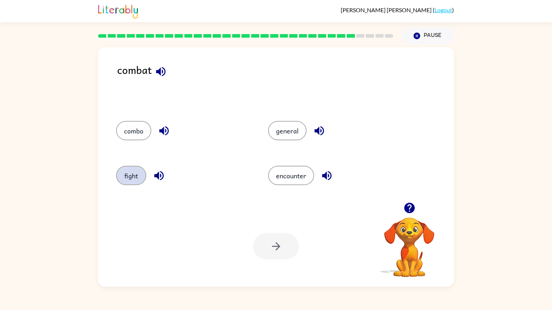
click at [128, 175] on button "fight" at bounding box center [131, 175] width 30 height 19
click at [295, 253] on button "button" at bounding box center [276, 247] width 46 height 26
click at [159, 73] on icon "button" at bounding box center [158, 71] width 13 height 13
click at [166, 132] on icon "button" at bounding box center [164, 130] width 9 height 9
click at [315, 177] on icon "button" at bounding box center [317, 175] width 9 height 9
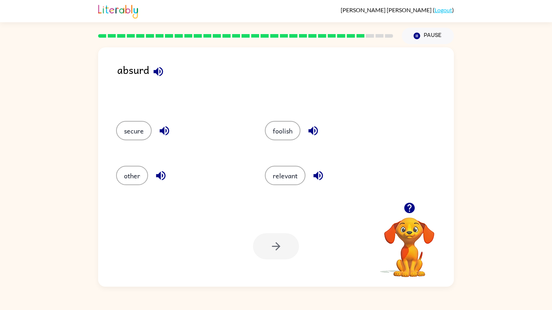
click at [161, 177] on icon "button" at bounding box center [160, 176] width 13 height 13
click at [317, 175] on icon "button" at bounding box center [317, 175] width 9 height 9
click at [294, 172] on button "relevant" at bounding box center [285, 175] width 41 height 19
click at [279, 248] on icon "button" at bounding box center [276, 246] width 13 height 13
click at [324, 176] on icon "button" at bounding box center [319, 176] width 13 height 13
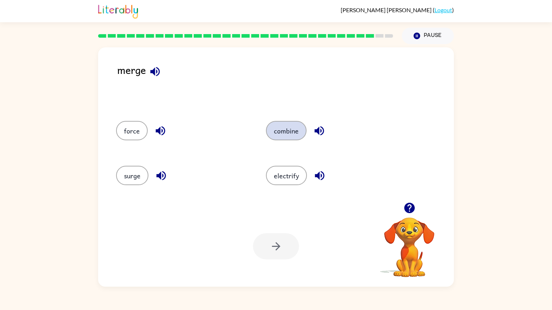
click at [290, 129] on button "combine" at bounding box center [286, 130] width 41 height 19
click at [274, 244] on icon "button" at bounding box center [276, 246] width 13 height 13
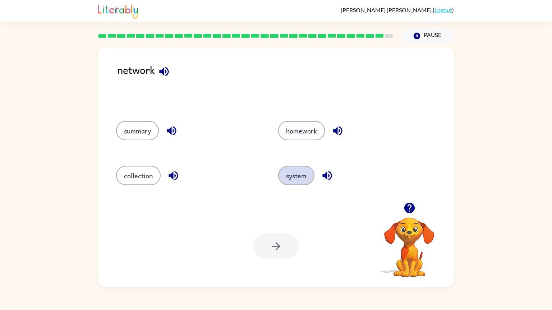
click at [291, 182] on button "system" at bounding box center [296, 175] width 36 height 19
click at [282, 253] on button "button" at bounding box center [276, 247] width 46 height 26
